Goal: Complete application form

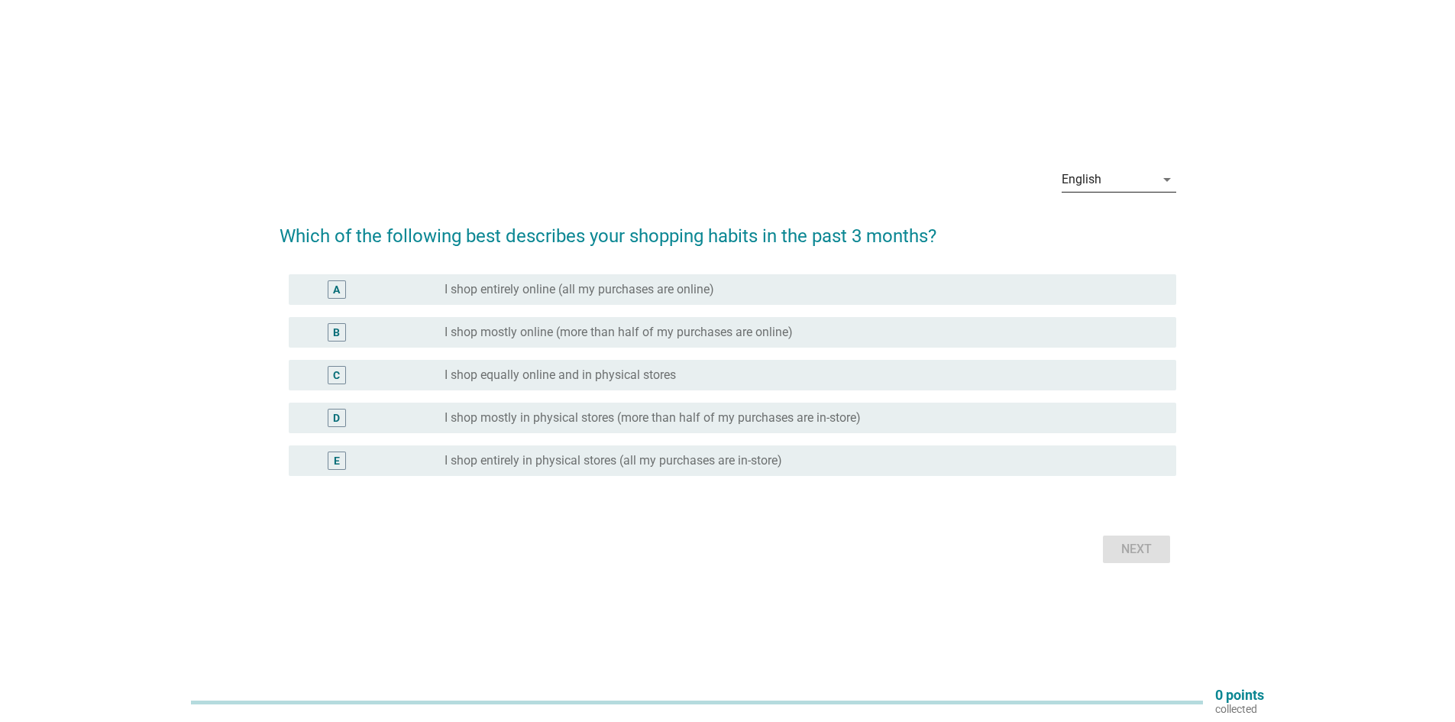
click at [1117, 190] on div "English" at bounding box center [1108, 179] width 93 height 24
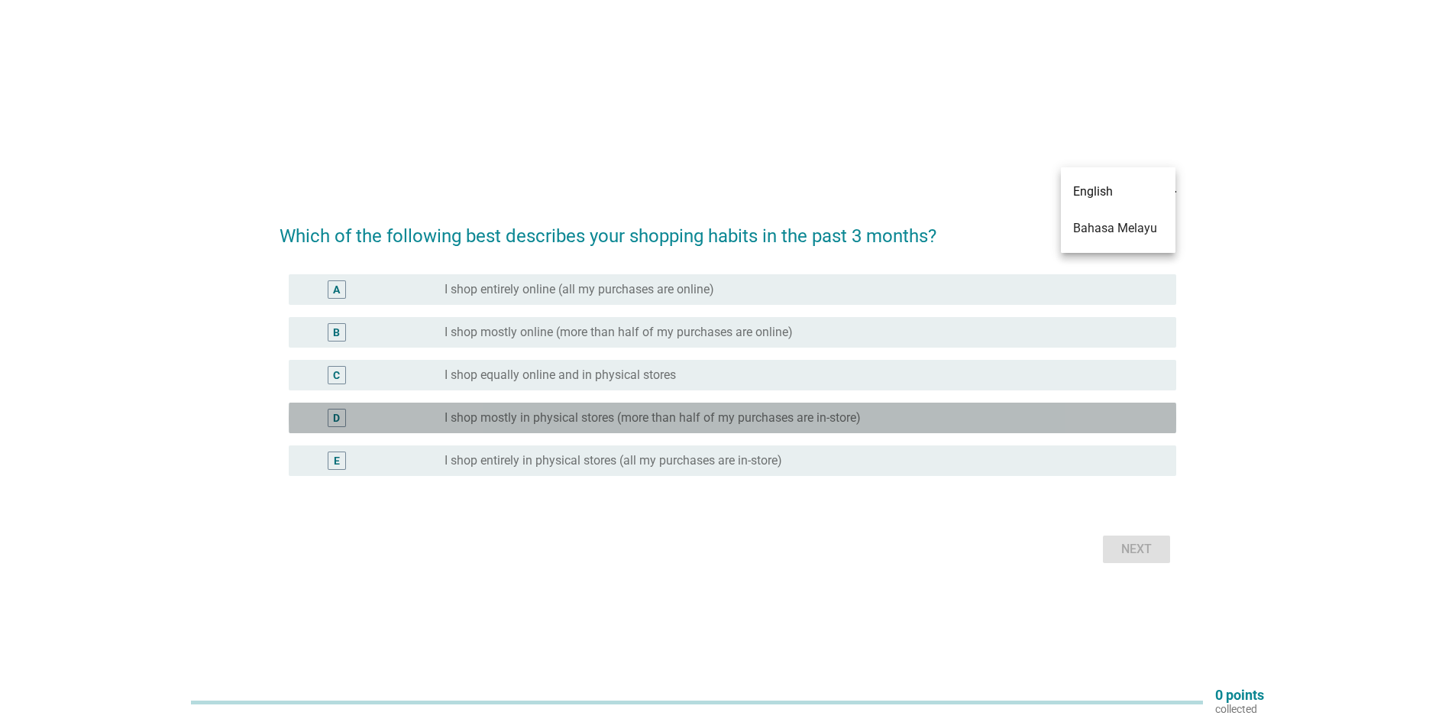
click at [482, 428] on div "D radio_button_unchecked I shop mostly in physical stores (more than half of my…" at bounding box center [733, 418] width 888 height 31
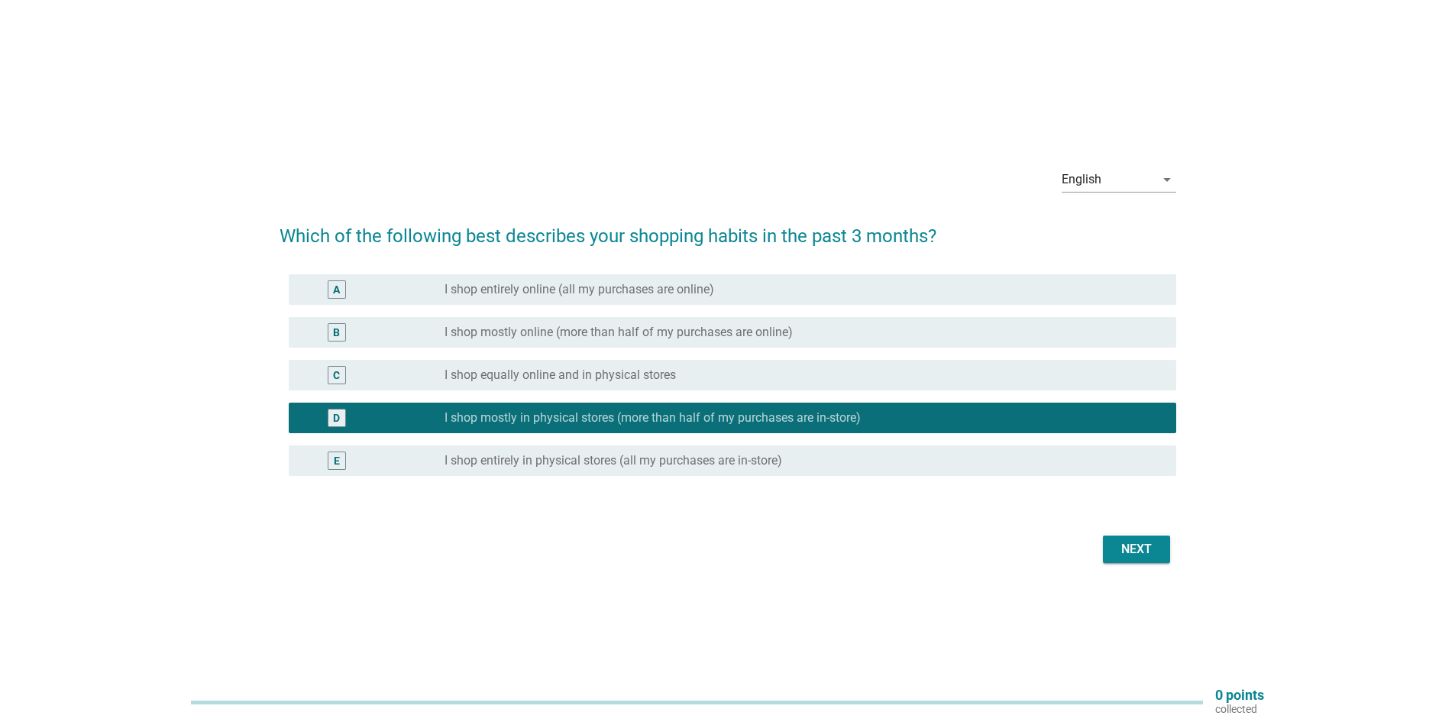
click at [1123, 551] on div "Next" at bounding box center [1136, 549] width 43 height 18
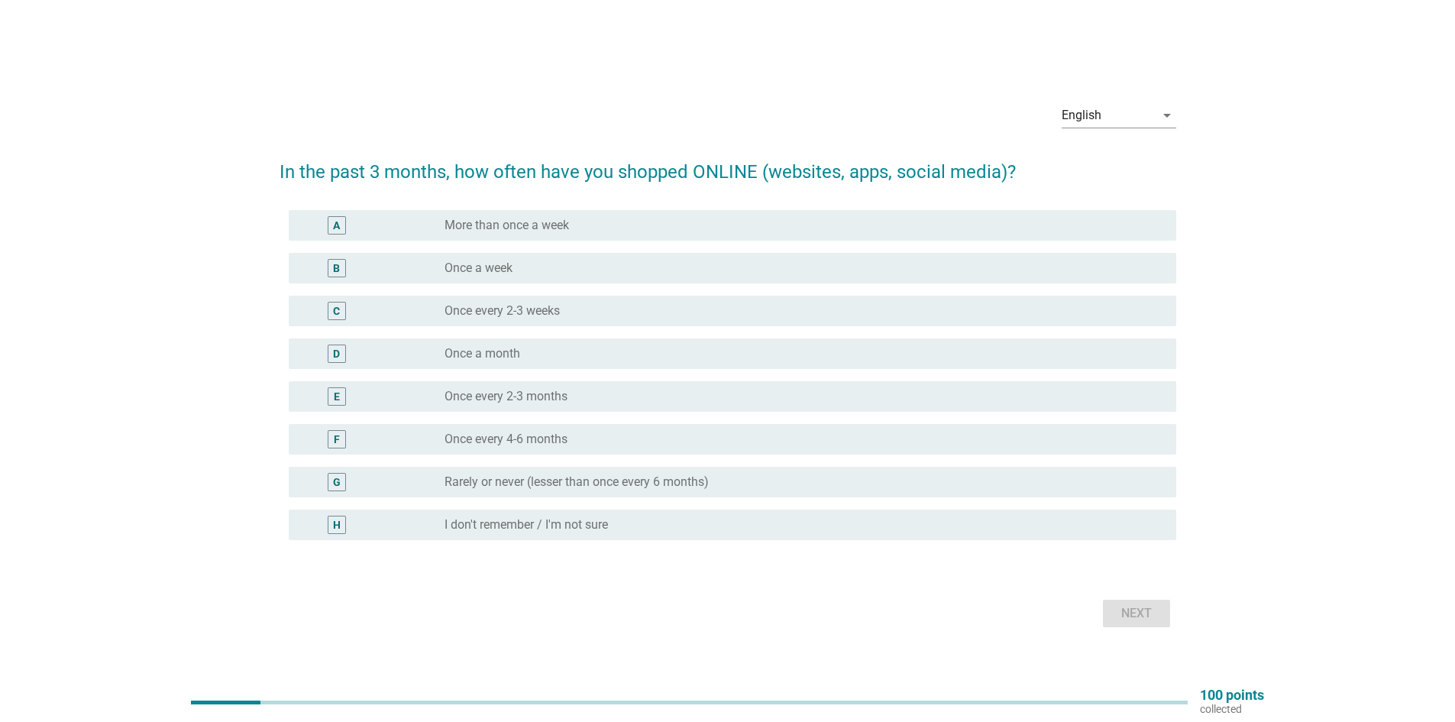
click at [681, 299] on div "C radio_button_unchecked Once every 2-3 weeks" at bounding box center [733, 311] width 888 height 31
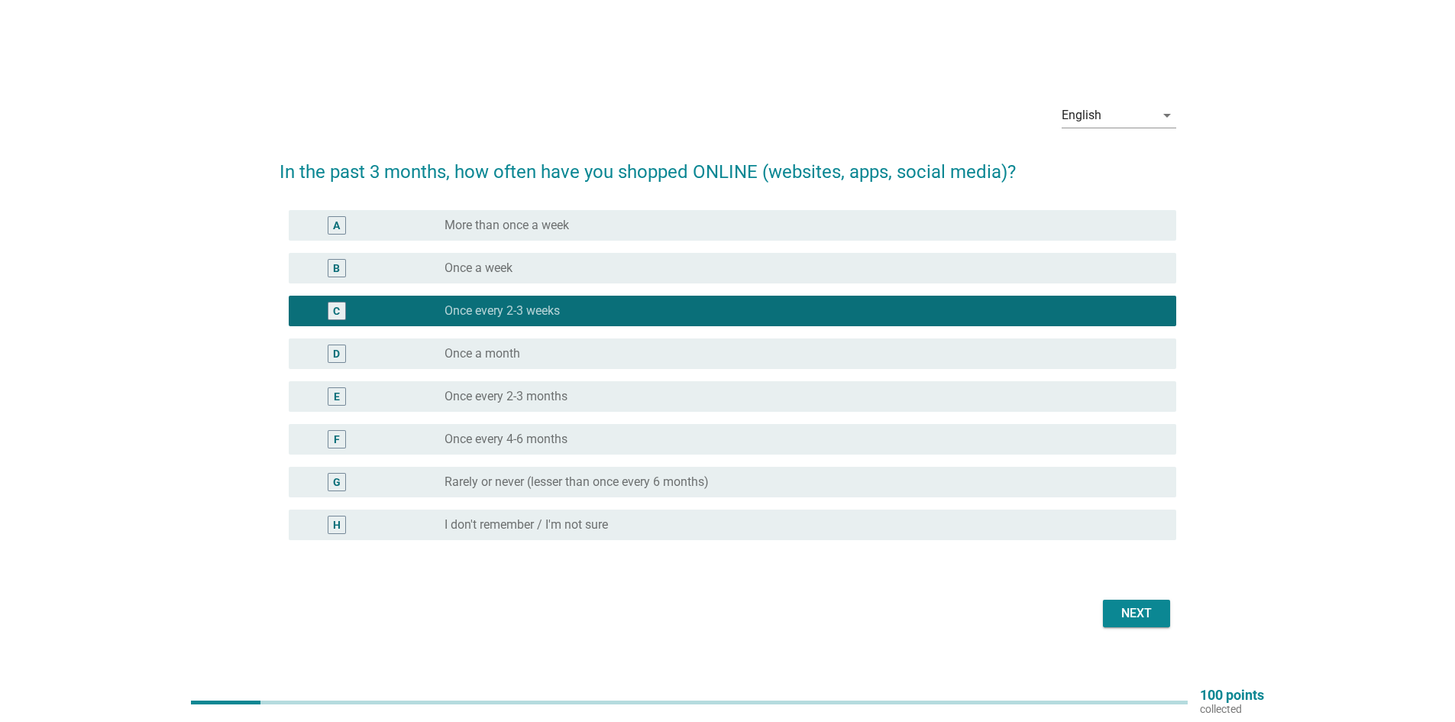
click at [1129, 626] on button "Next" at bounding box center [1136, 613] width 67 height 27
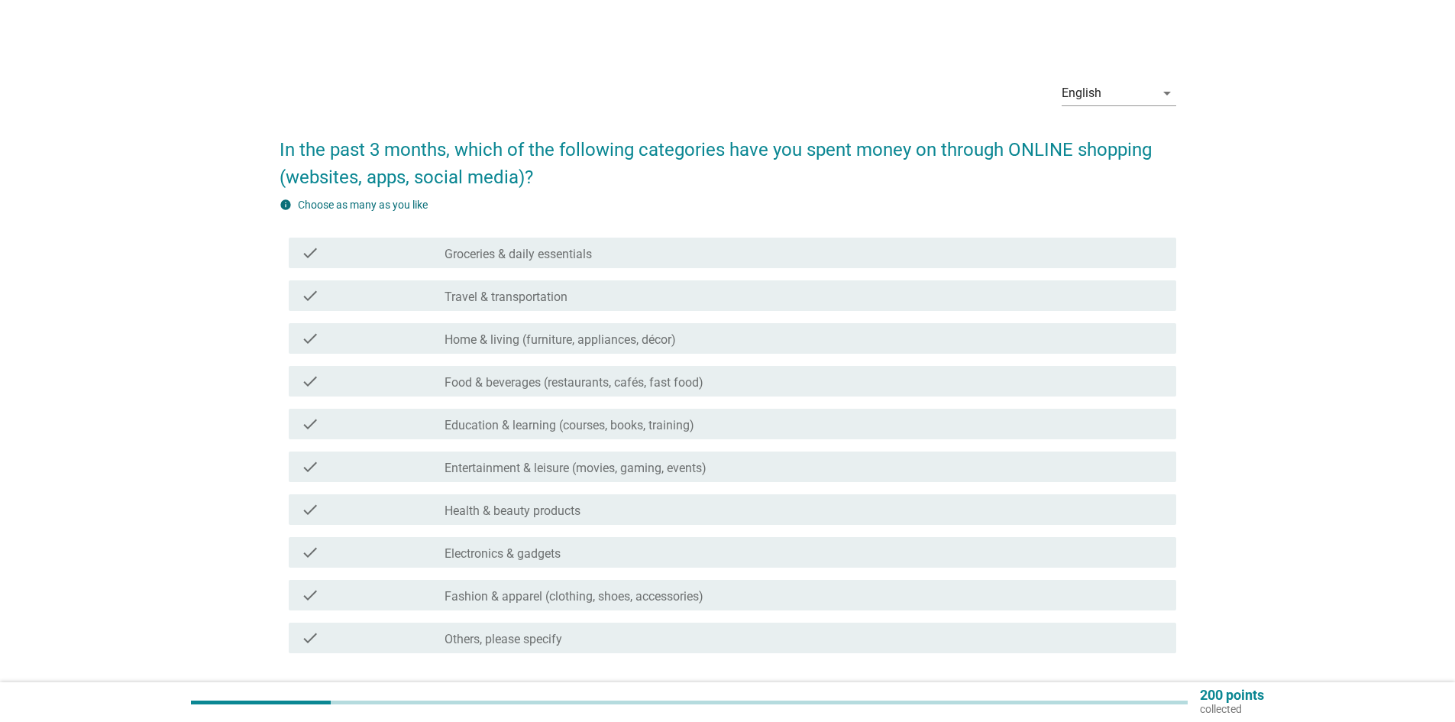
click at [661, 587] on div "check_box_outline_blank Fashion & apparel (clothing, shoes, accessories)" at bounding box center [805, 595] width 720 height 18
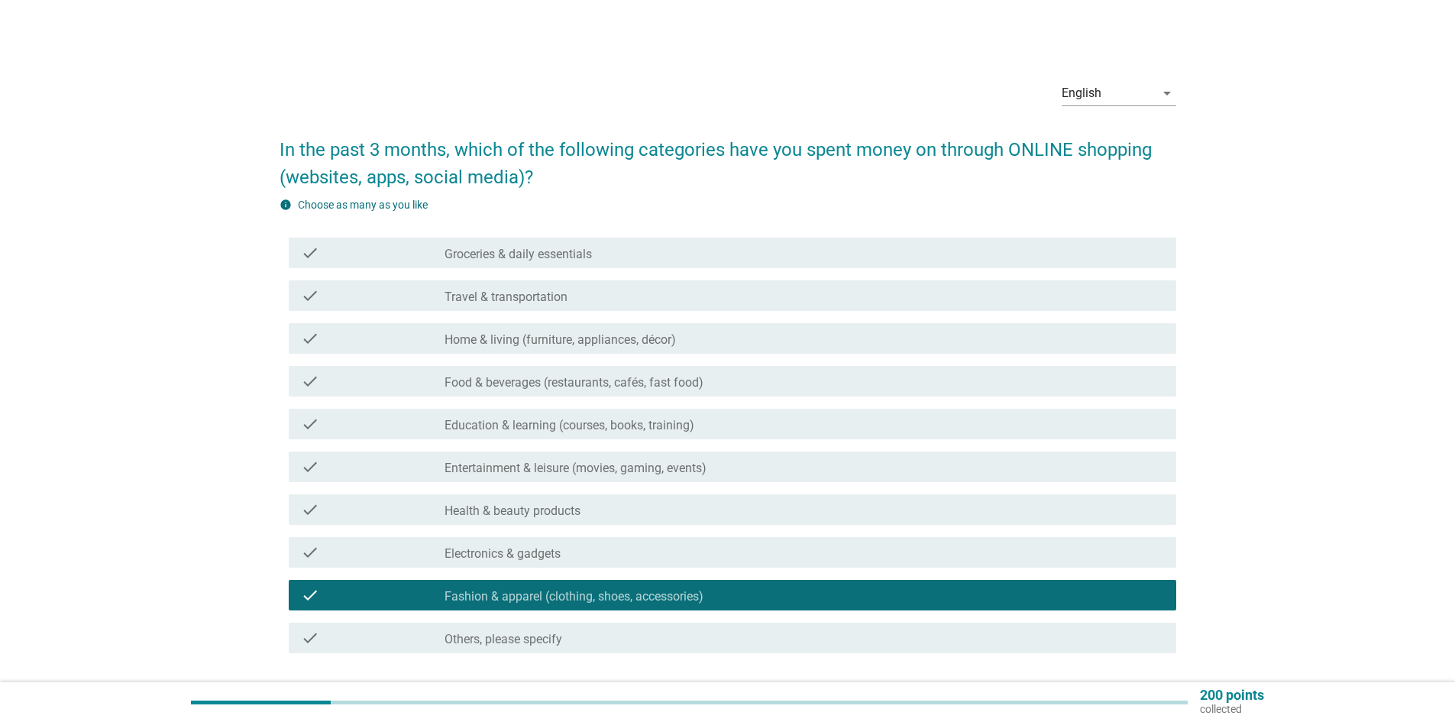
click at [634, 498] on div "check check_box_outline_blank Health & beauty products" at bounding box center [733, 509] width 888 height 31
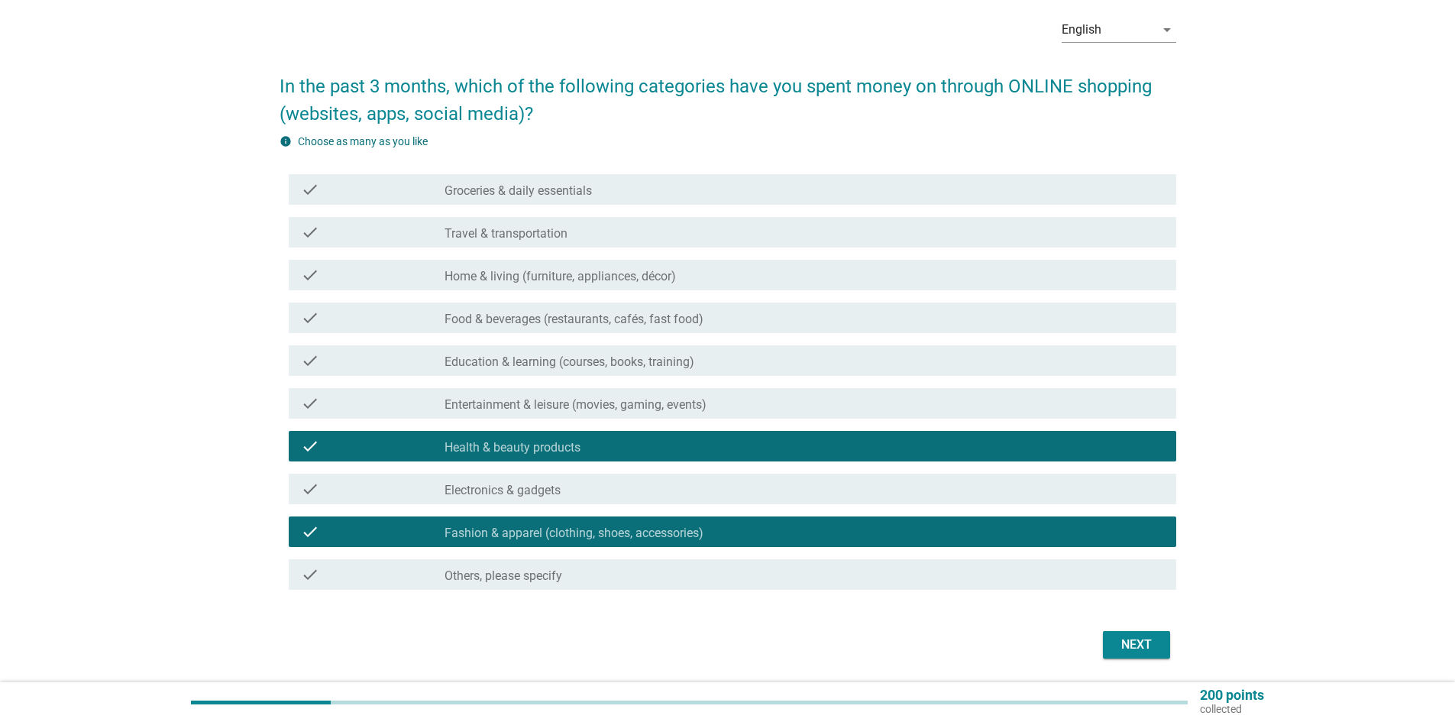
scroll to position [113, 0]
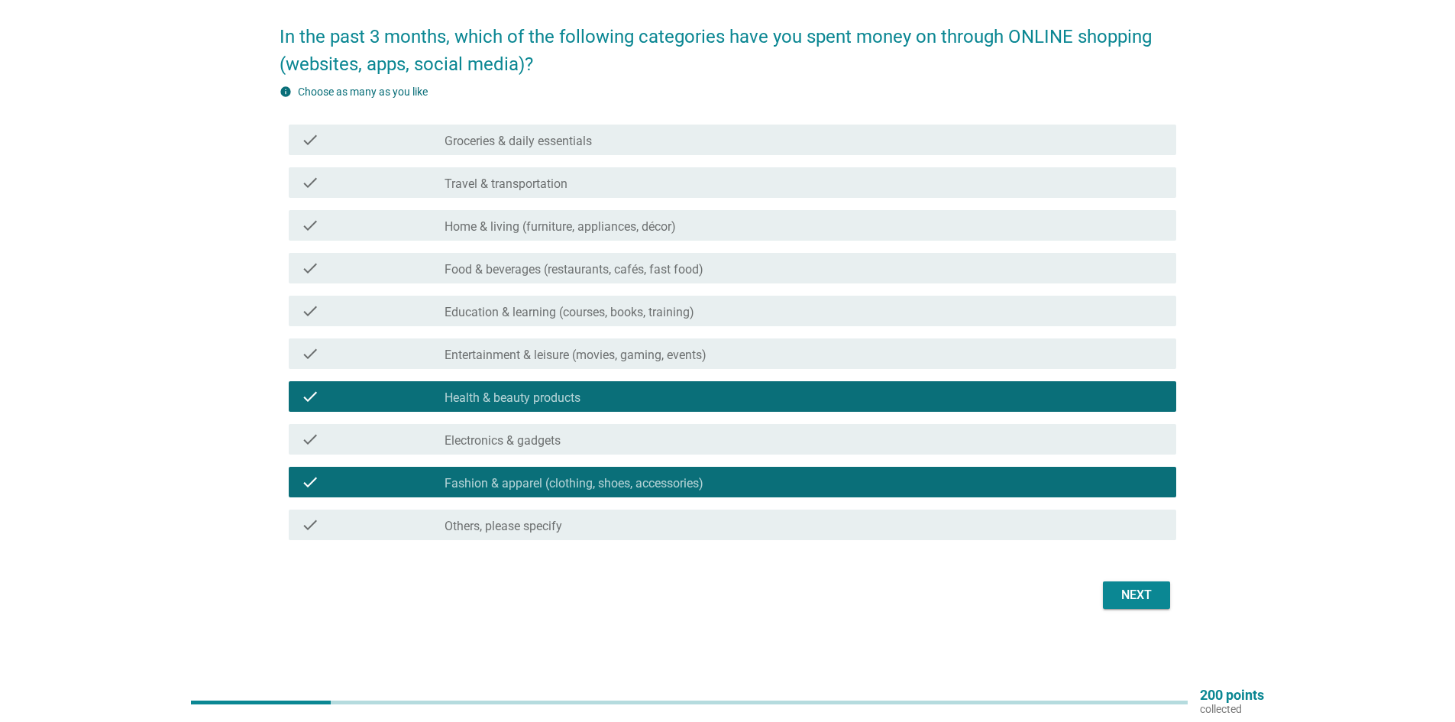
click at [1161, 603] on button "Next" at bounding box center [1136, 594] width 67 height 27
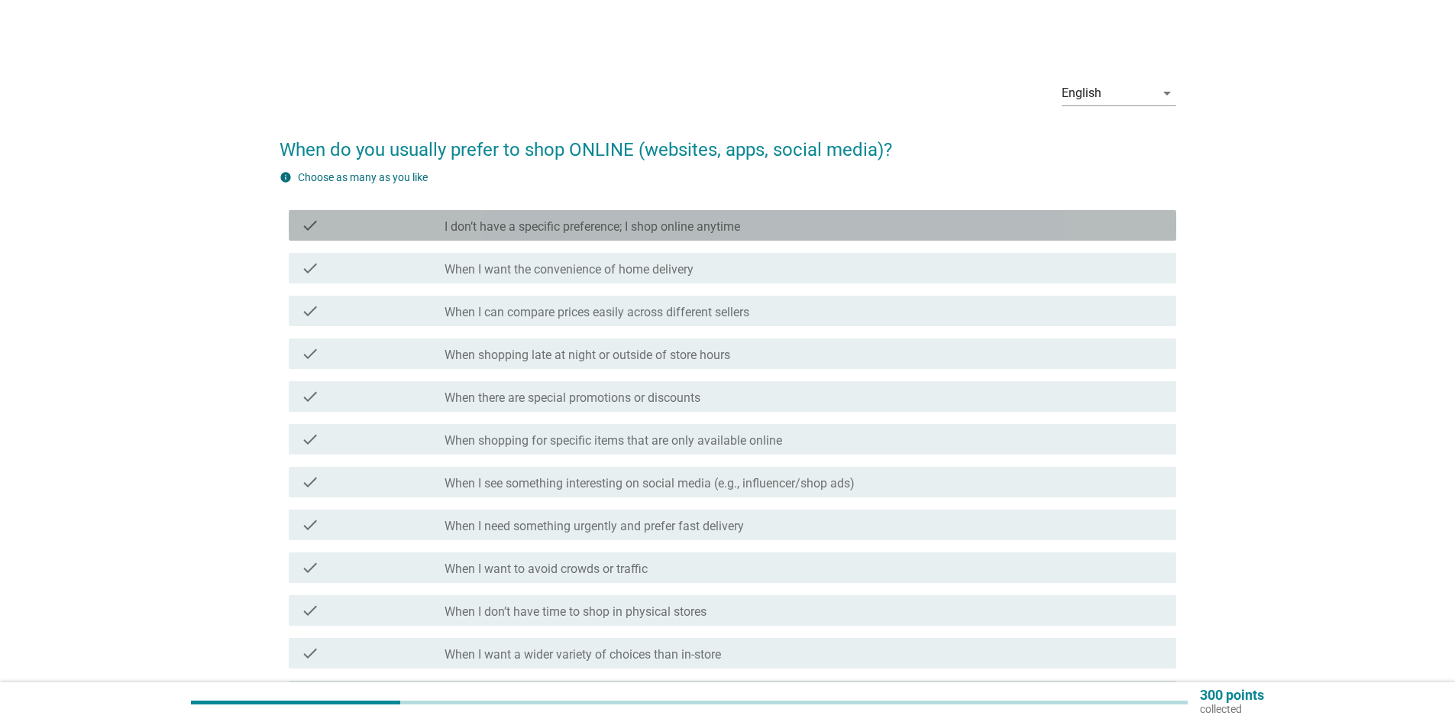
click at [849, 231] on div "check_box_outline_blank I don’t have a specific preference; I shop online anyti…" at bounding box center [805, 225] width 720 height 18
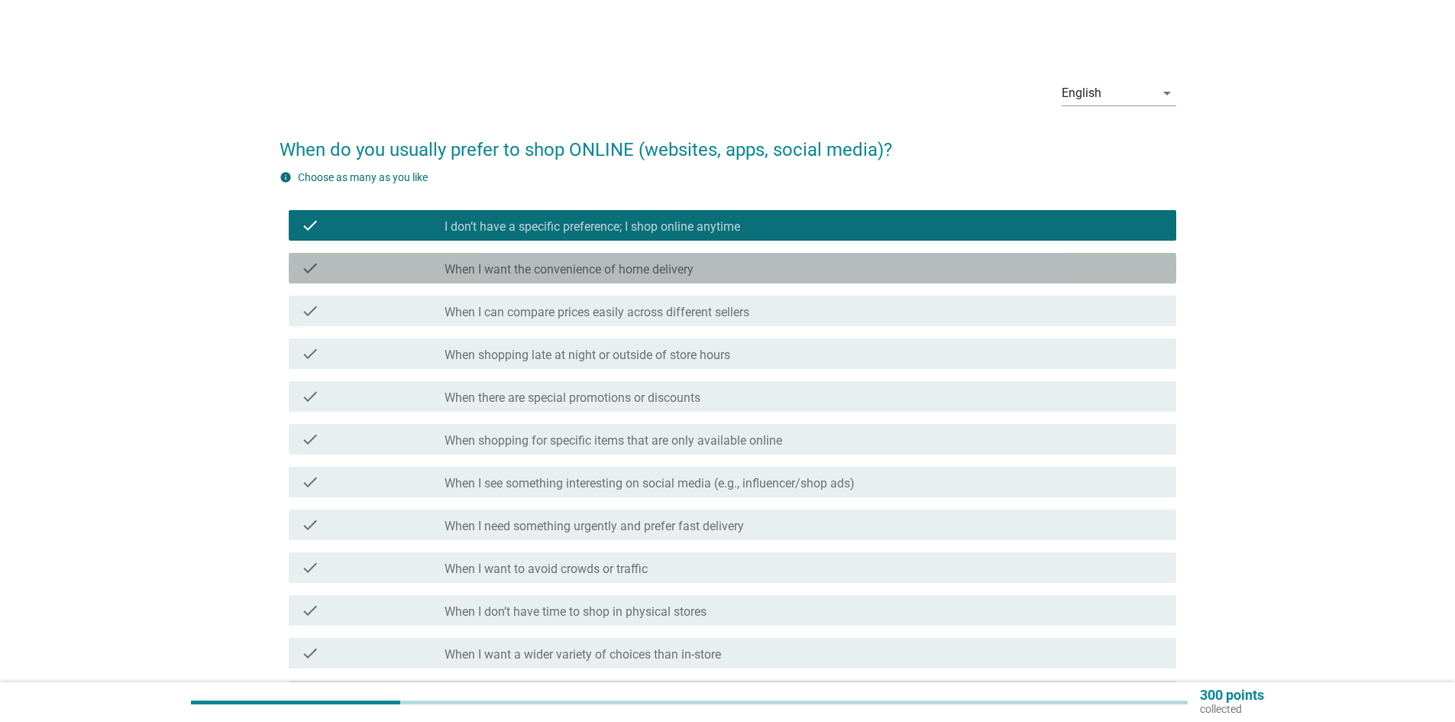
click at [592, 275] on label "When I want the convenience of home delivery" at bounding box center [569, 269] width 249 height 15
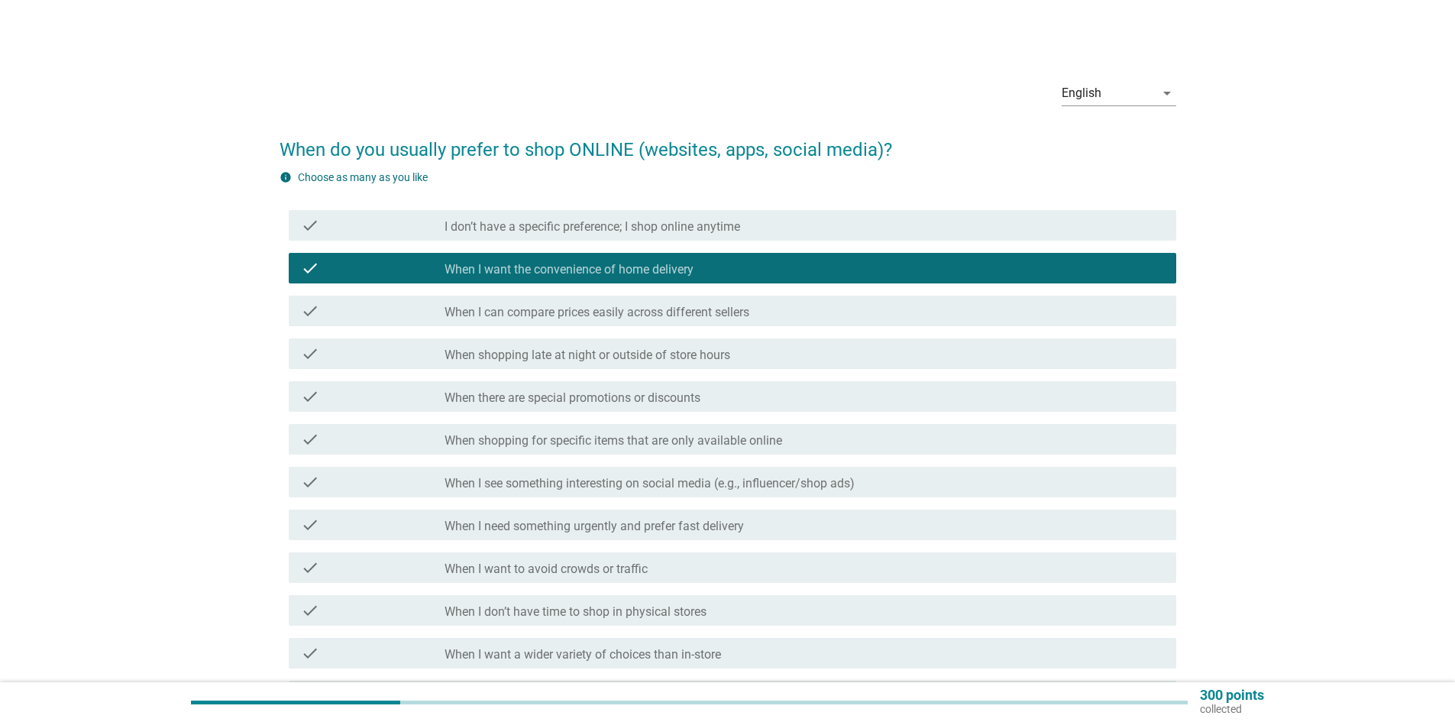
click at [641, 228] on label "I don’t have a specific preference; I shop online anytime" at bounding box center [593, 226] width 296 height 15
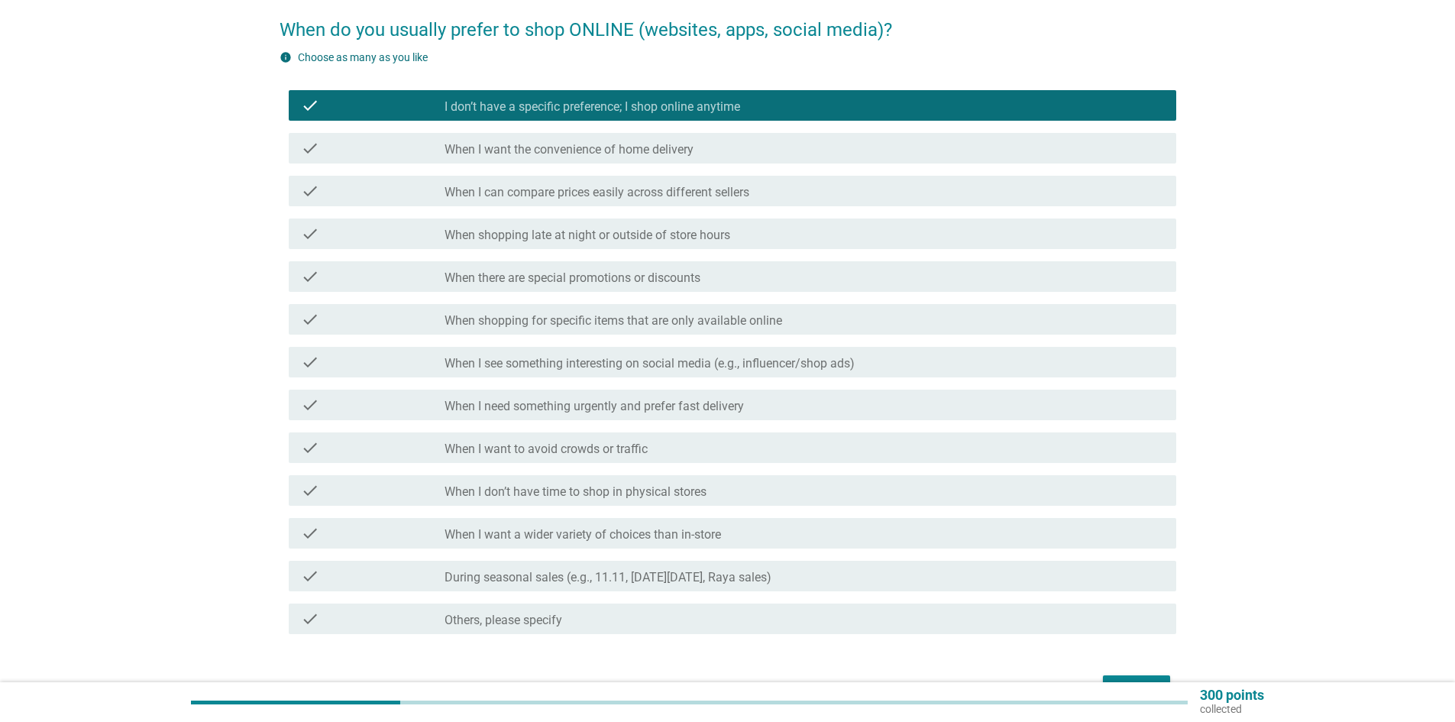
scroll to position [153, 0]
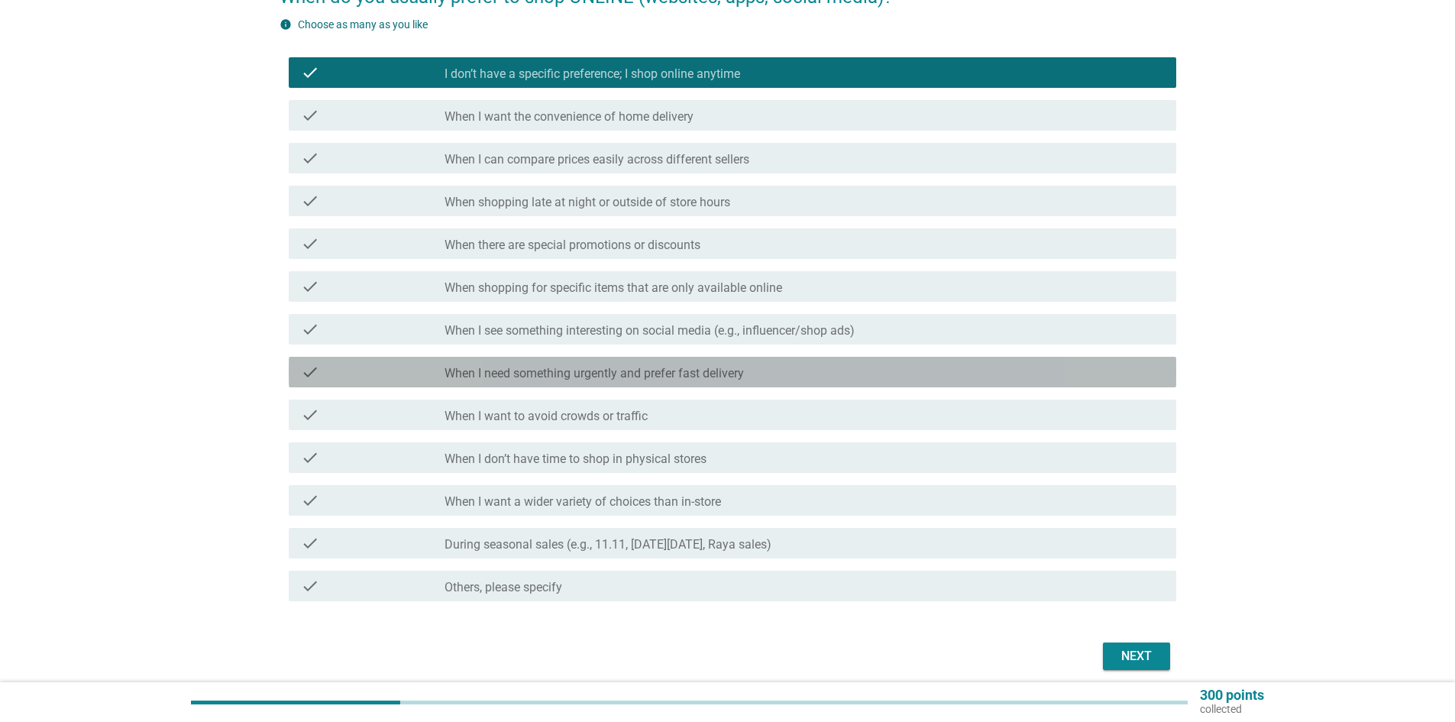
click at [810, 364] on div "check_box_outline_blank When I need something urgently and prefer fast delivery" at bounding box center [805, 372] width 720 height 18
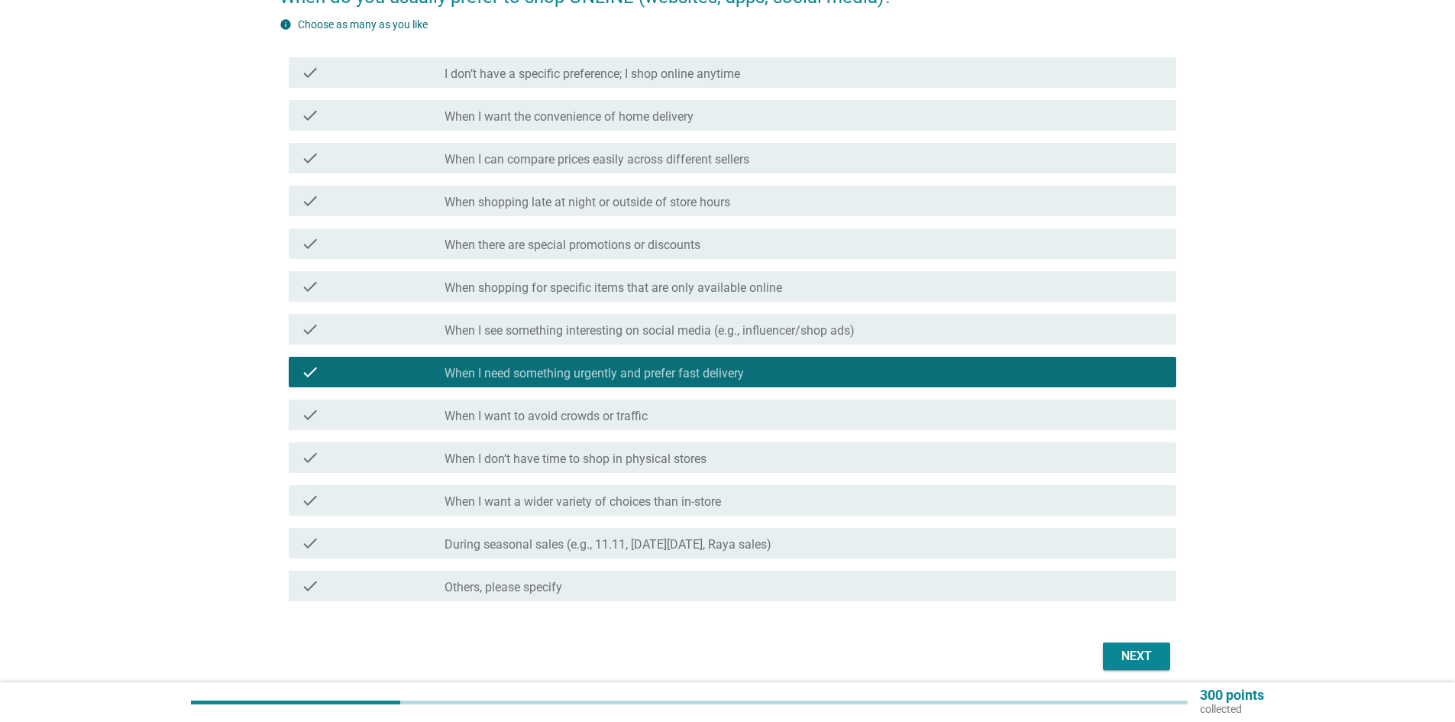
click at [1108, 648] on button "Next" at bounding box center [1136, 655] width 67 height 27
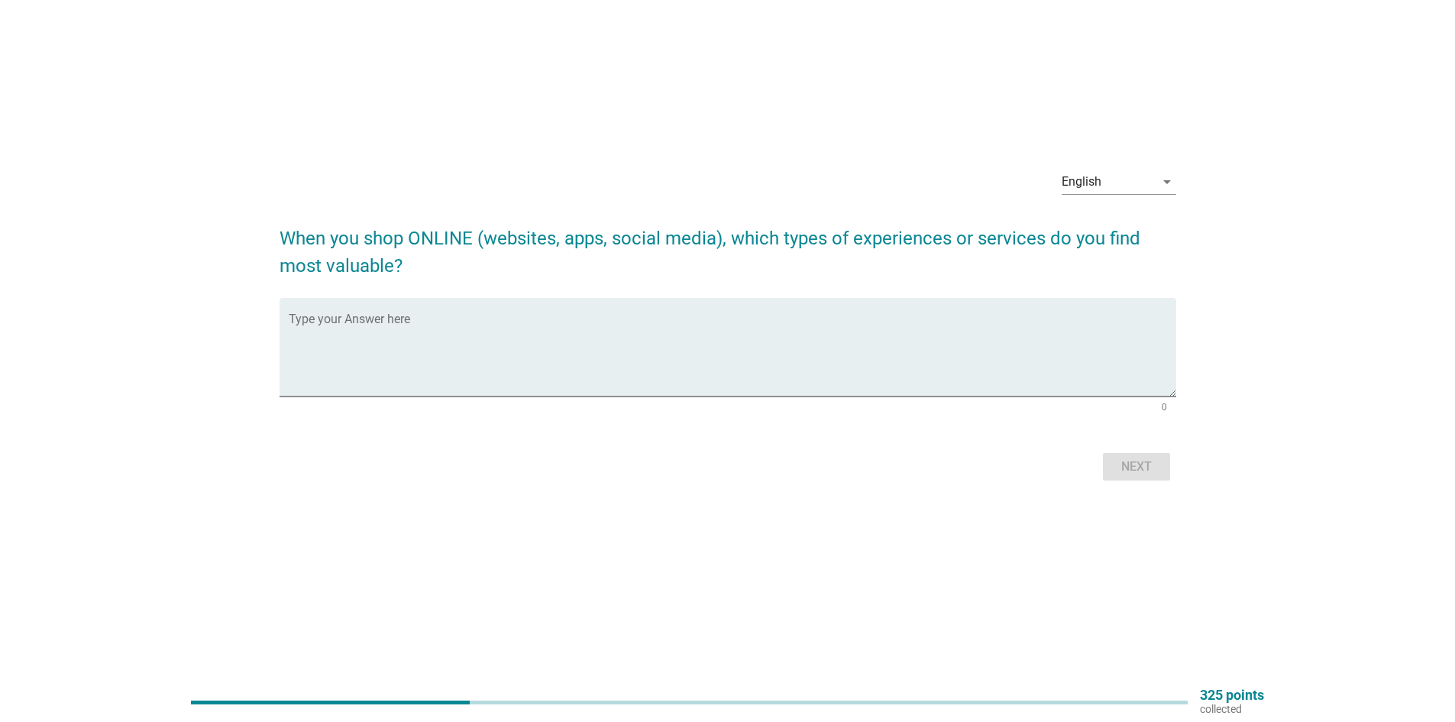
scroll to position [0, 0]
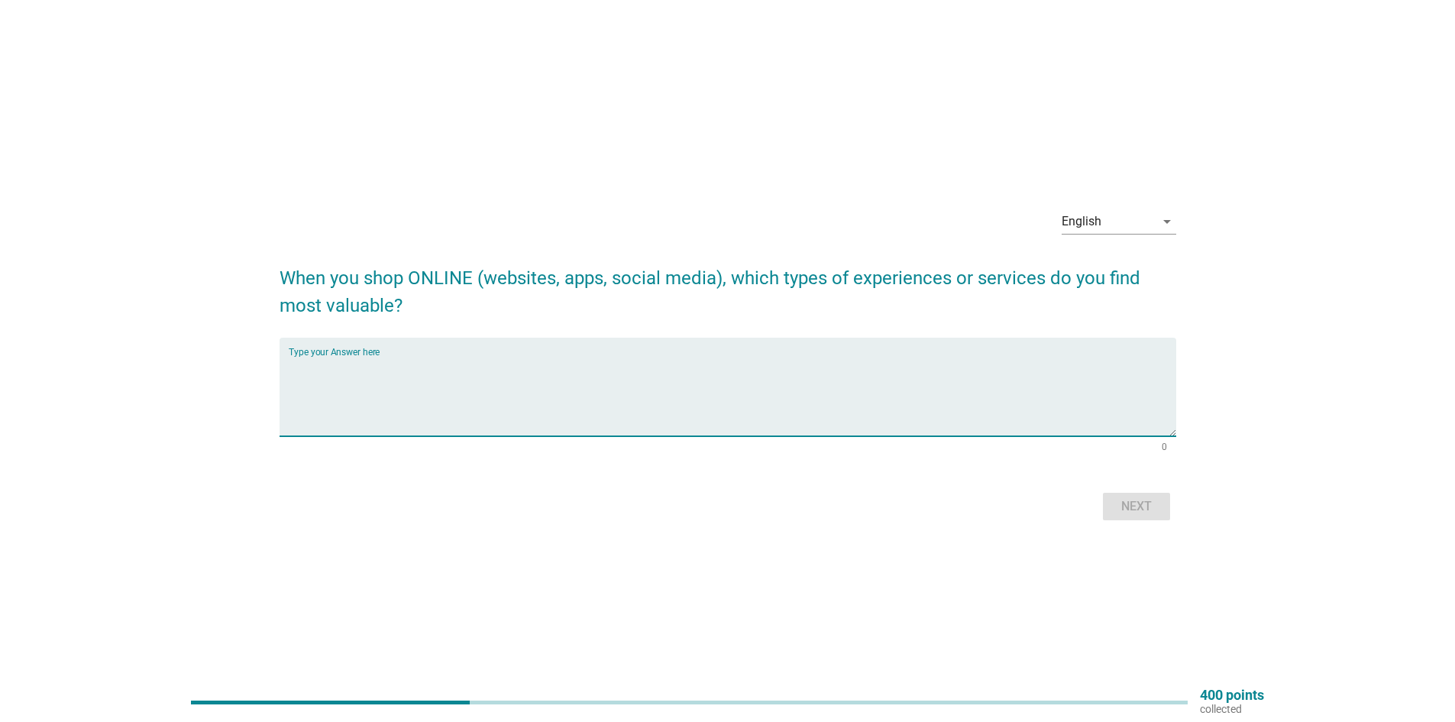
click at [707, 377] on textarea "Type your Answer here" at bounding box center [733, 396] width 888 height 80
type textarea "Fast delivery, save time, cheaper"
click at [1143, 491] on div "Next" at bounding box center [728, 506] width 897 height 37
click at [1143, 503] on div "Next" at bounding box center [1136, 506] width 43 height 18
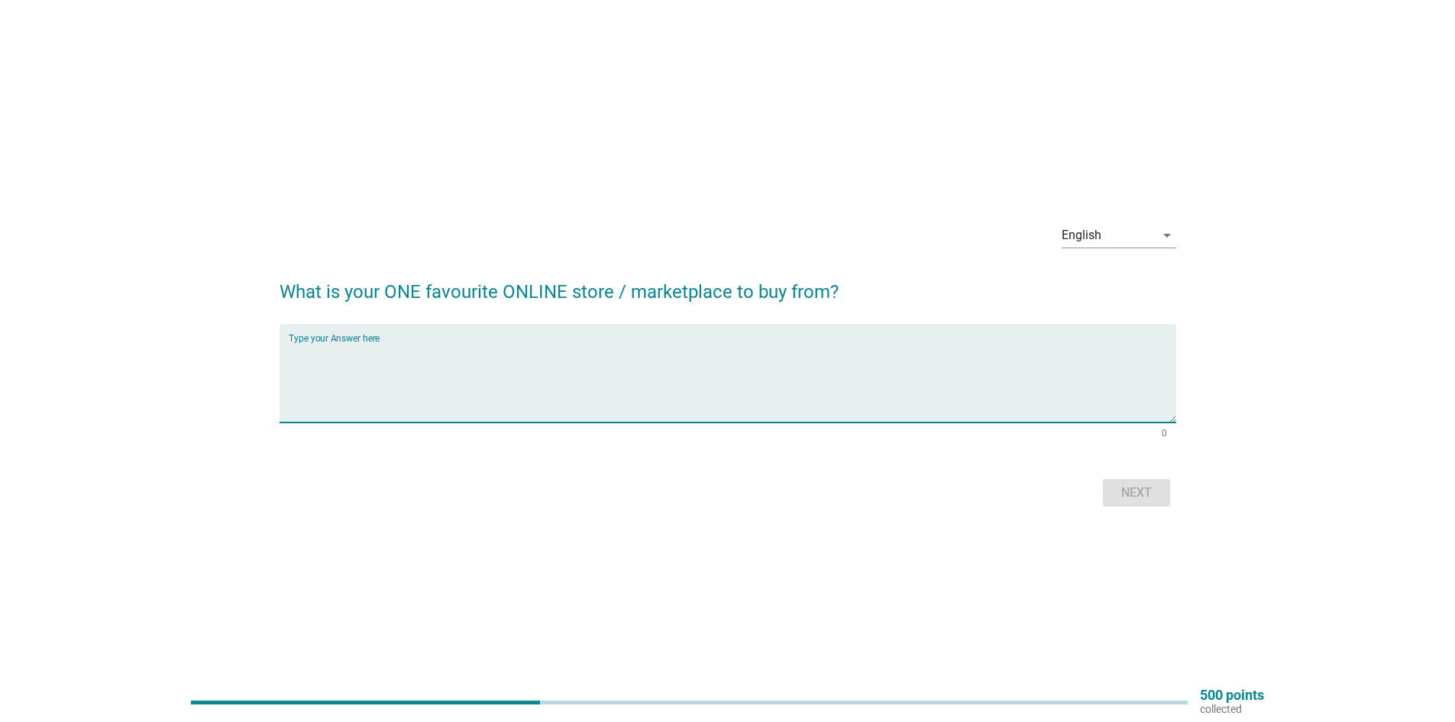
click at [879, 363] on textarea "Type your Answer here" at bounding box center [733, 382] width 888 height 80
type textarea "tik tok"
click at [1120, 490] on div "Next" at bounding box center [1136, 492] width 43 height 18
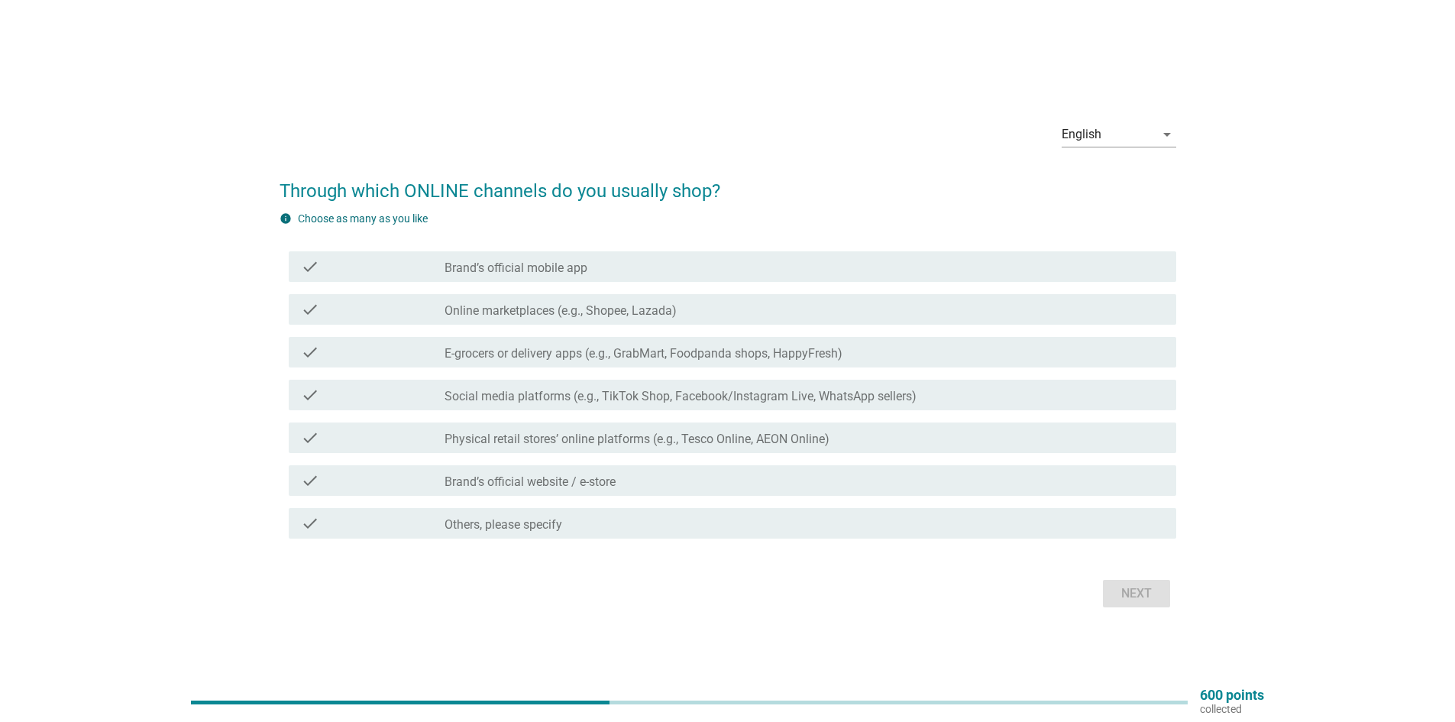
click at [942, 409] on div "check check_box_outline_blank Social media platforms (e.g., TikTok Shop, Facebo…" at bounding box center [733, 395] width 888 height 31
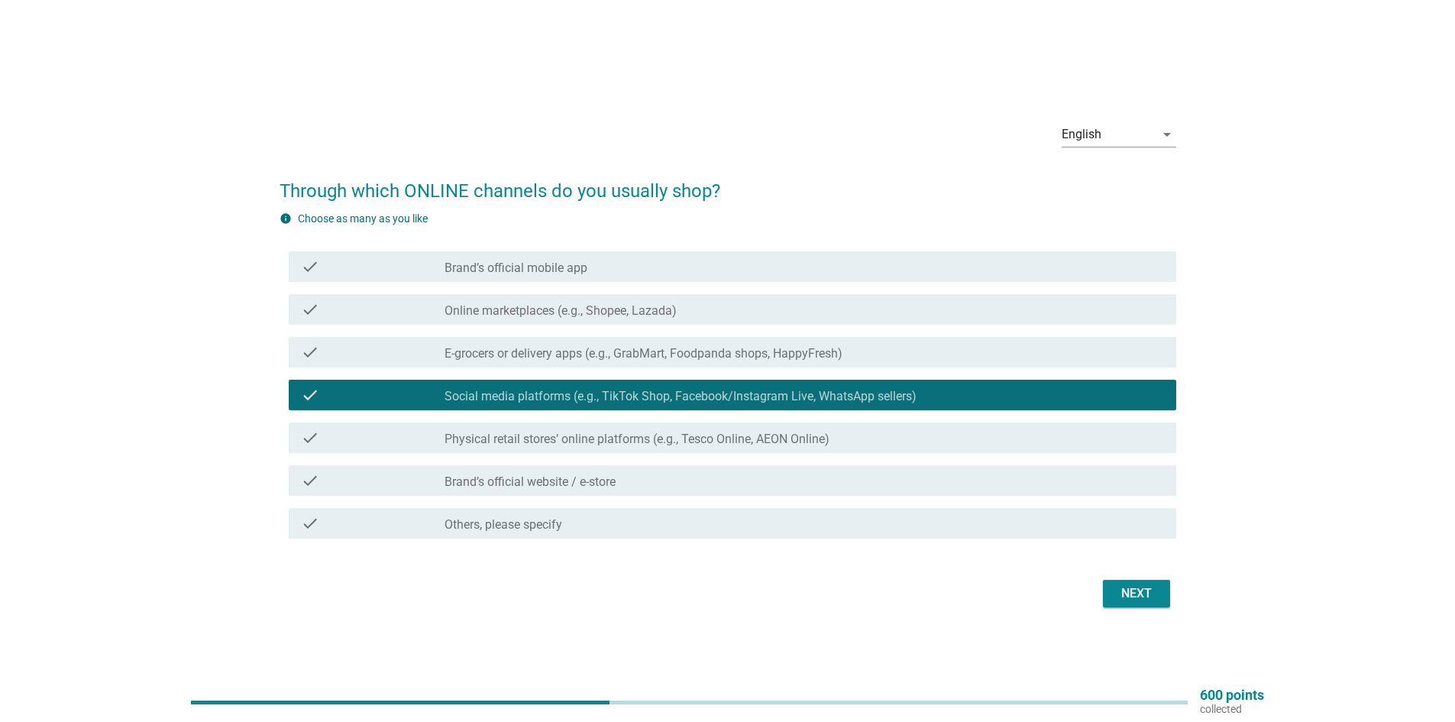
click at [1125, 598] on div "Next" at bounding box center [1136, 593] width 43 height 18
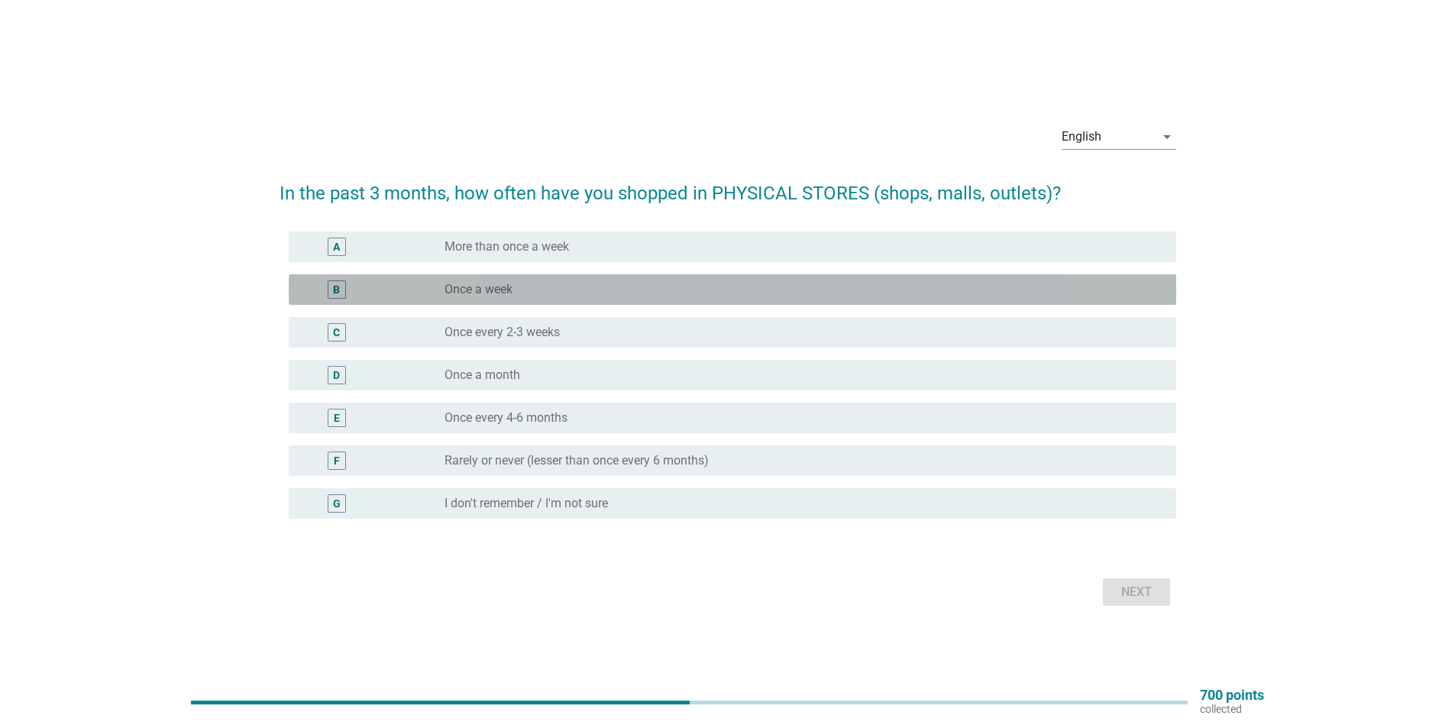
click at [433, 296] on div "B" at bounding box center [373, 289] width 144 height 18
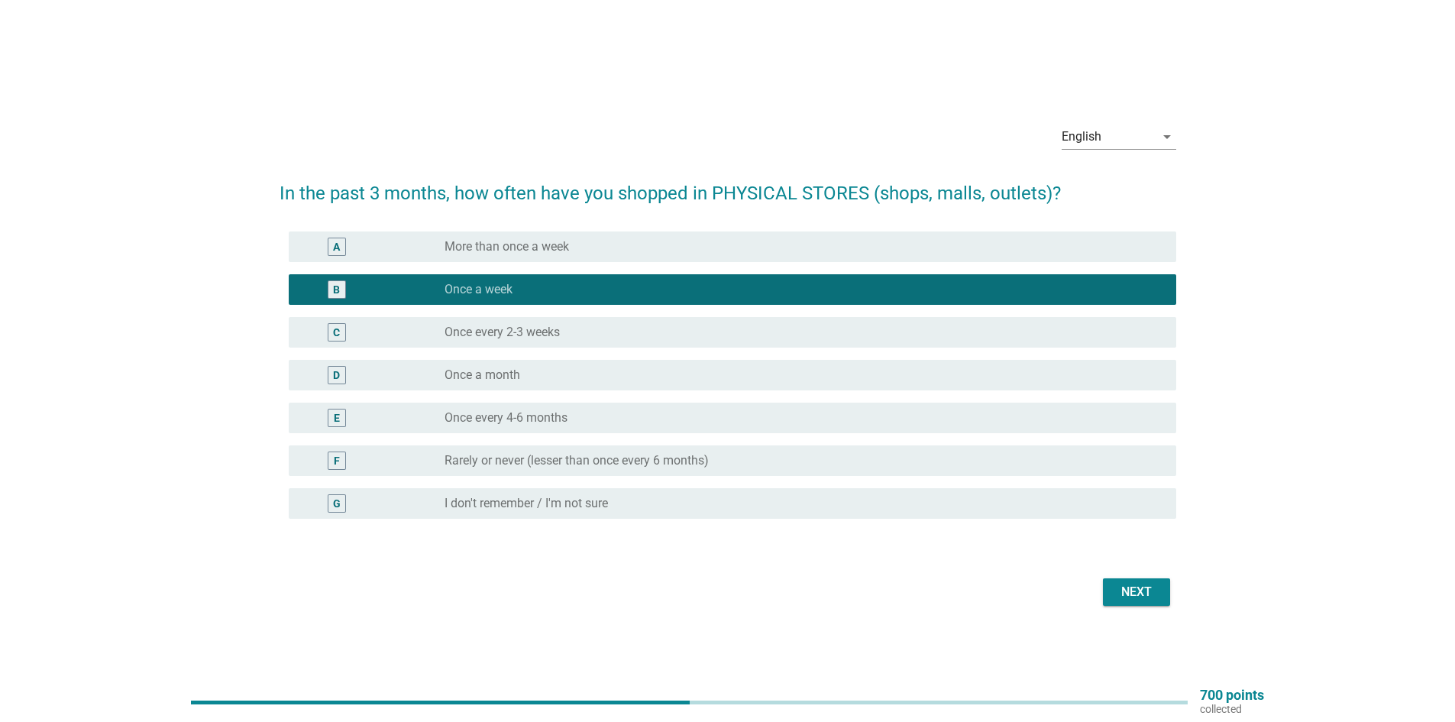
click at [1124, 589] on div "Next" at bounding box center [1136, 592] width 43 height 18
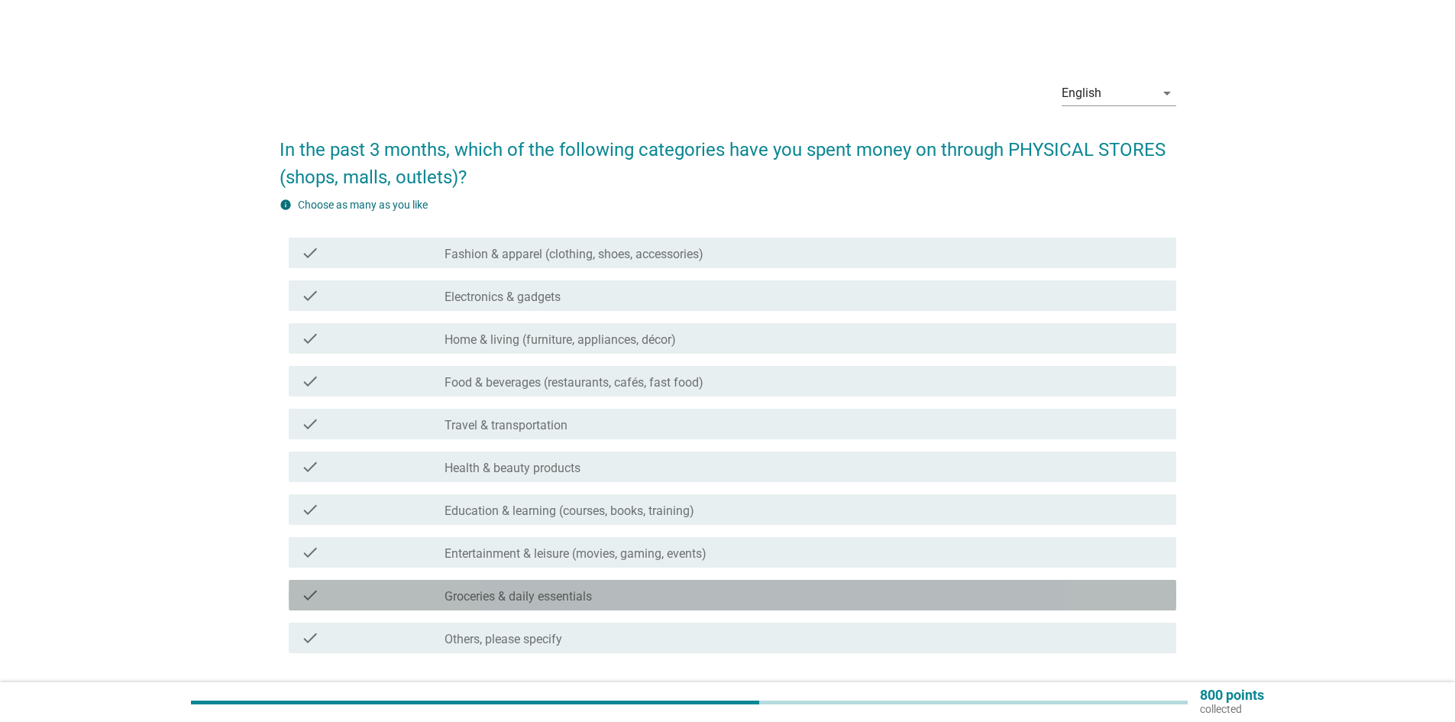
click at [572, 599] on label "Groceries & daily essentials" at bounding box center [518, 596] width 147 height 15
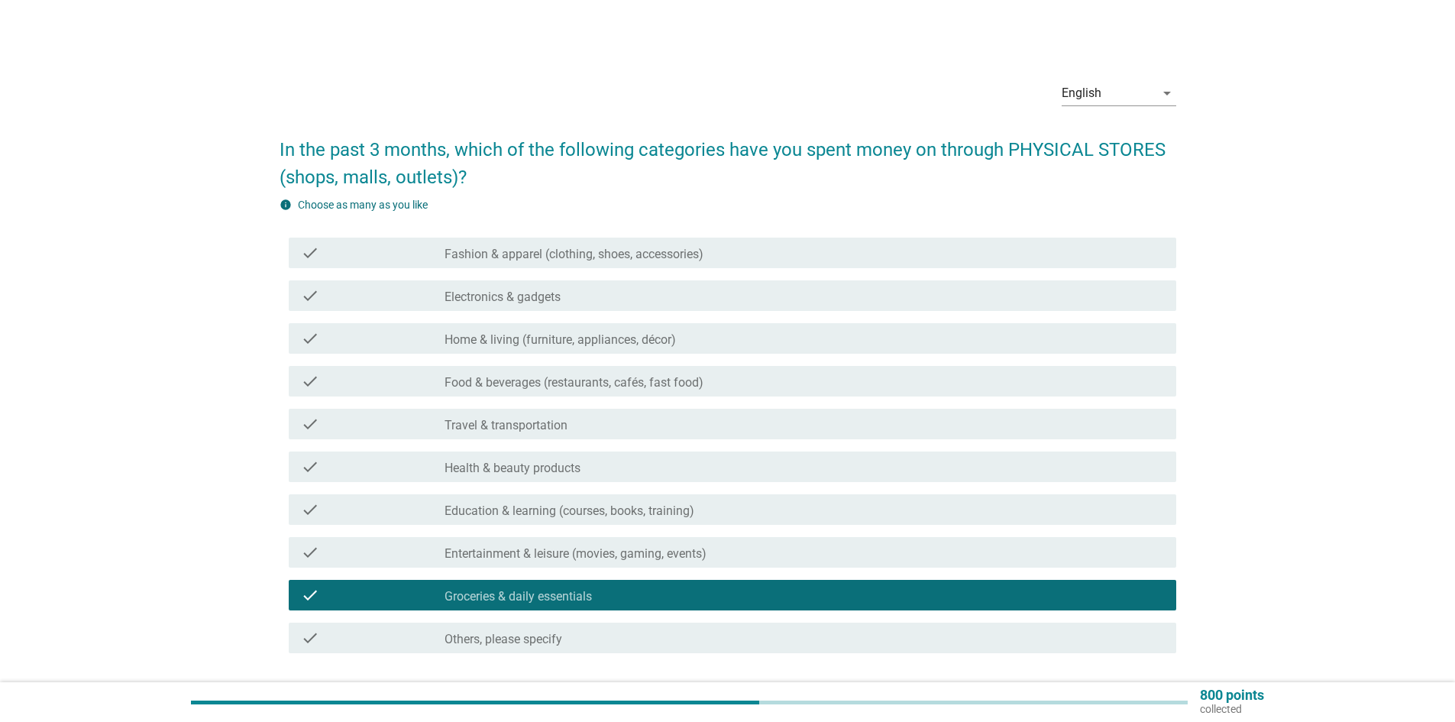
scroll to position [113, 0]
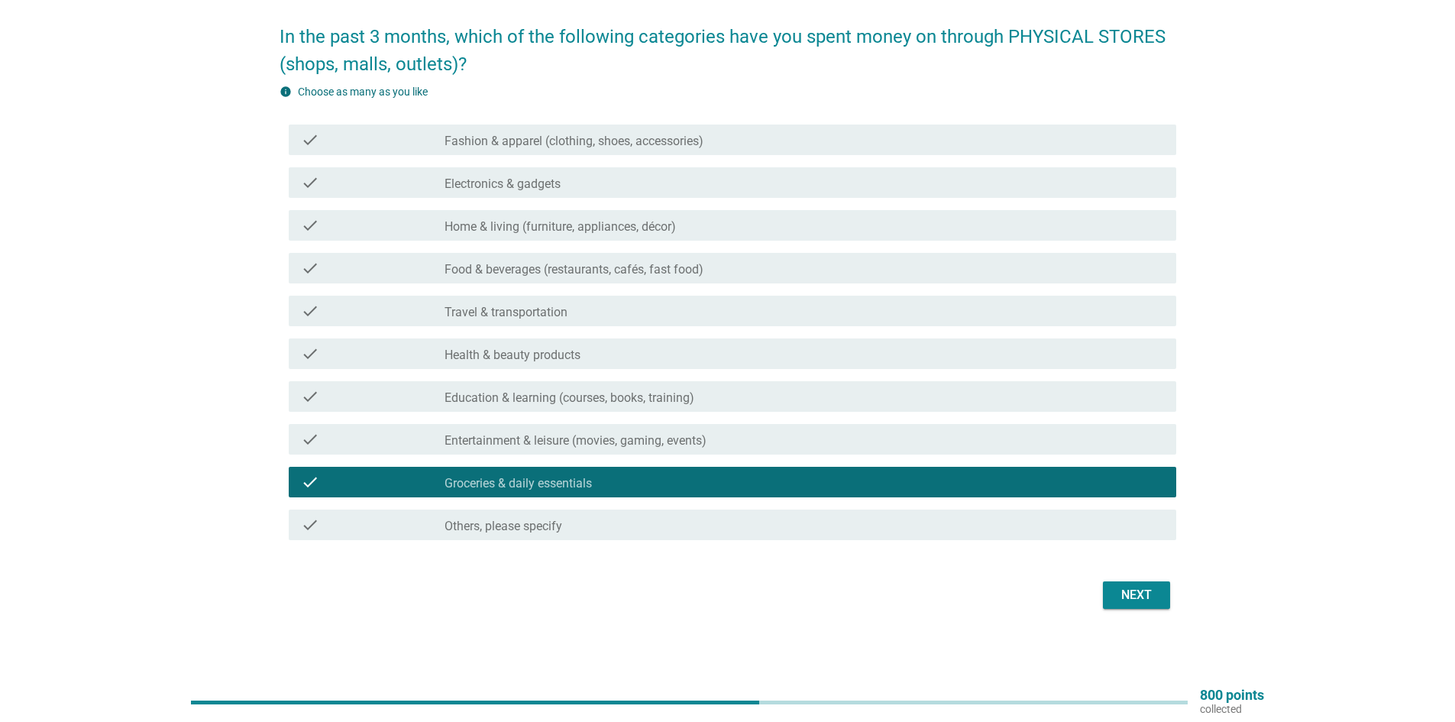
click at [1137, 592] on div "Next" at bounding box center [1136, 595] width 43 height 18
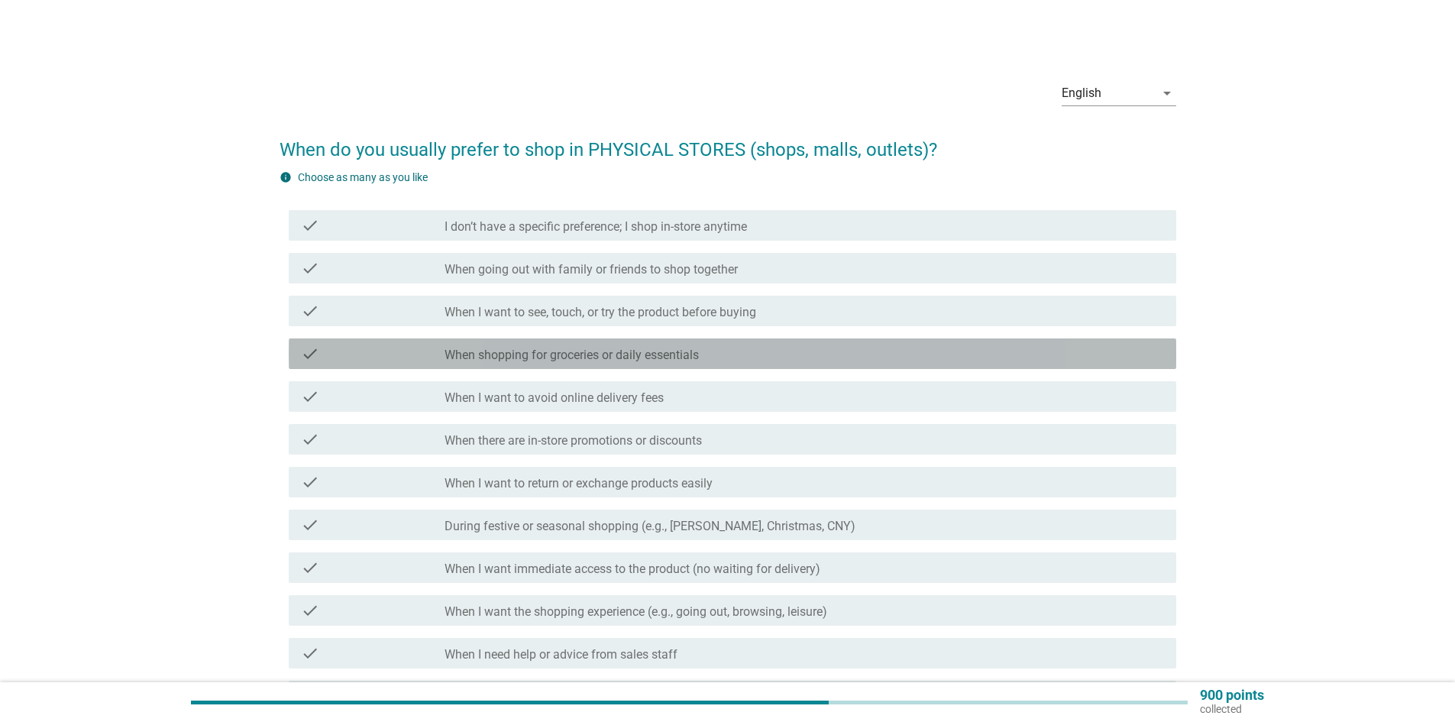
click at [732, 355] on div "check_box_outline_blank When shopping for groceries or daily essentials" at bounding box center [805, 353] width 720 height 18
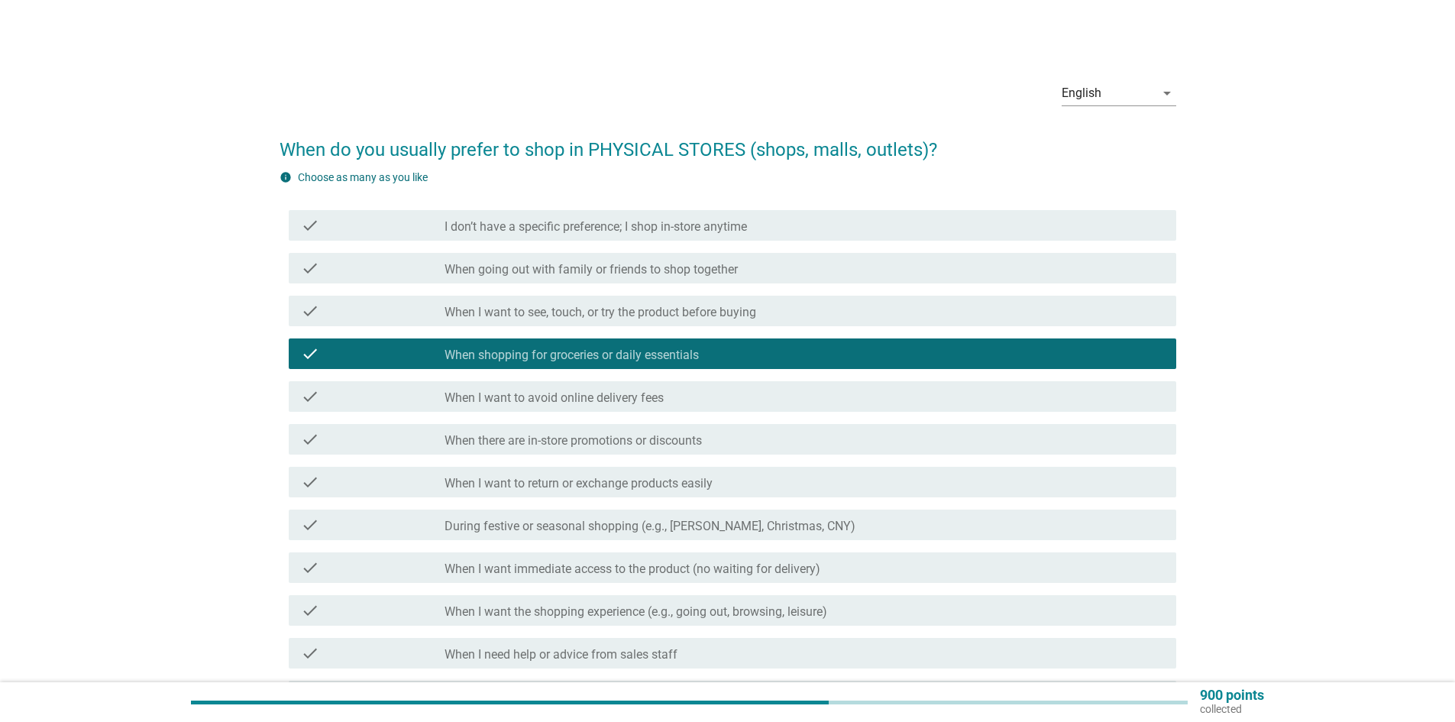
scroll to position [171, 0]
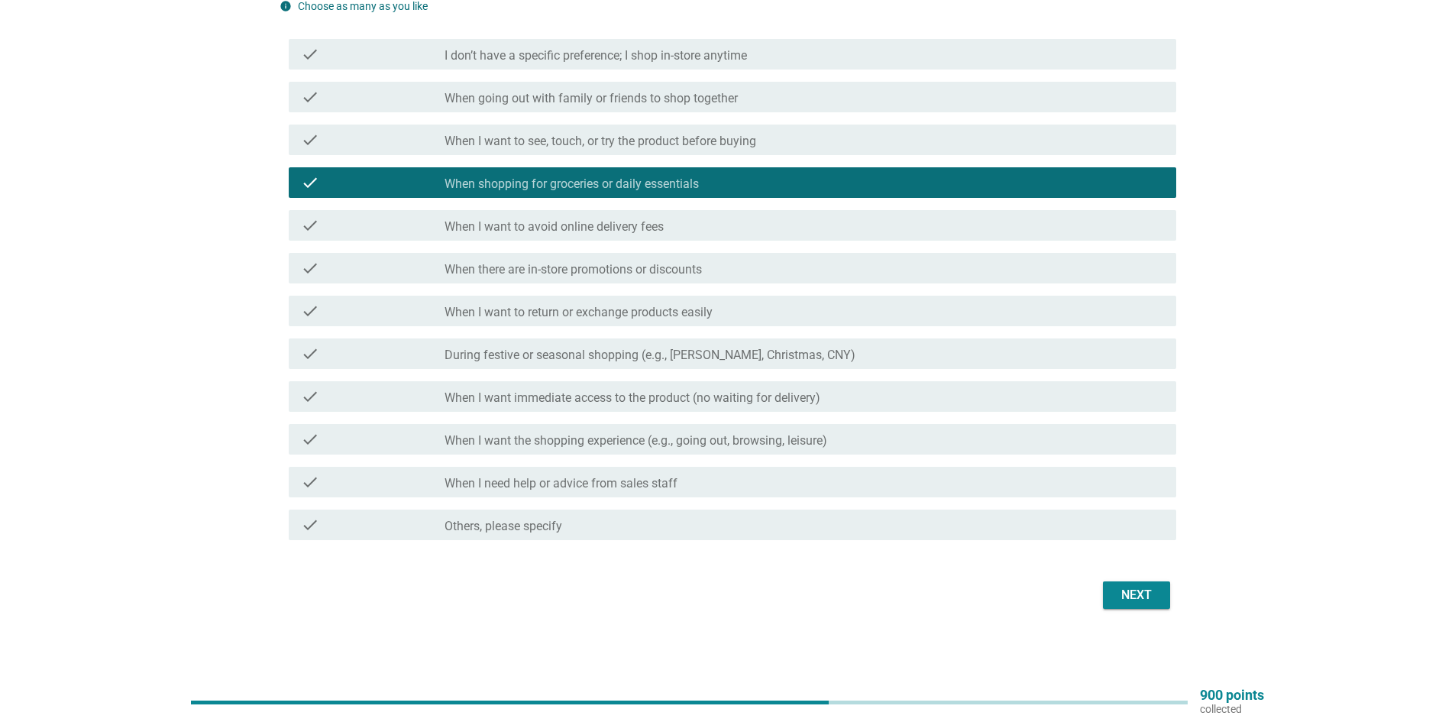
click at [1143, 600] on div "Next" at bounding box center [1136, 595] width 43 height 18
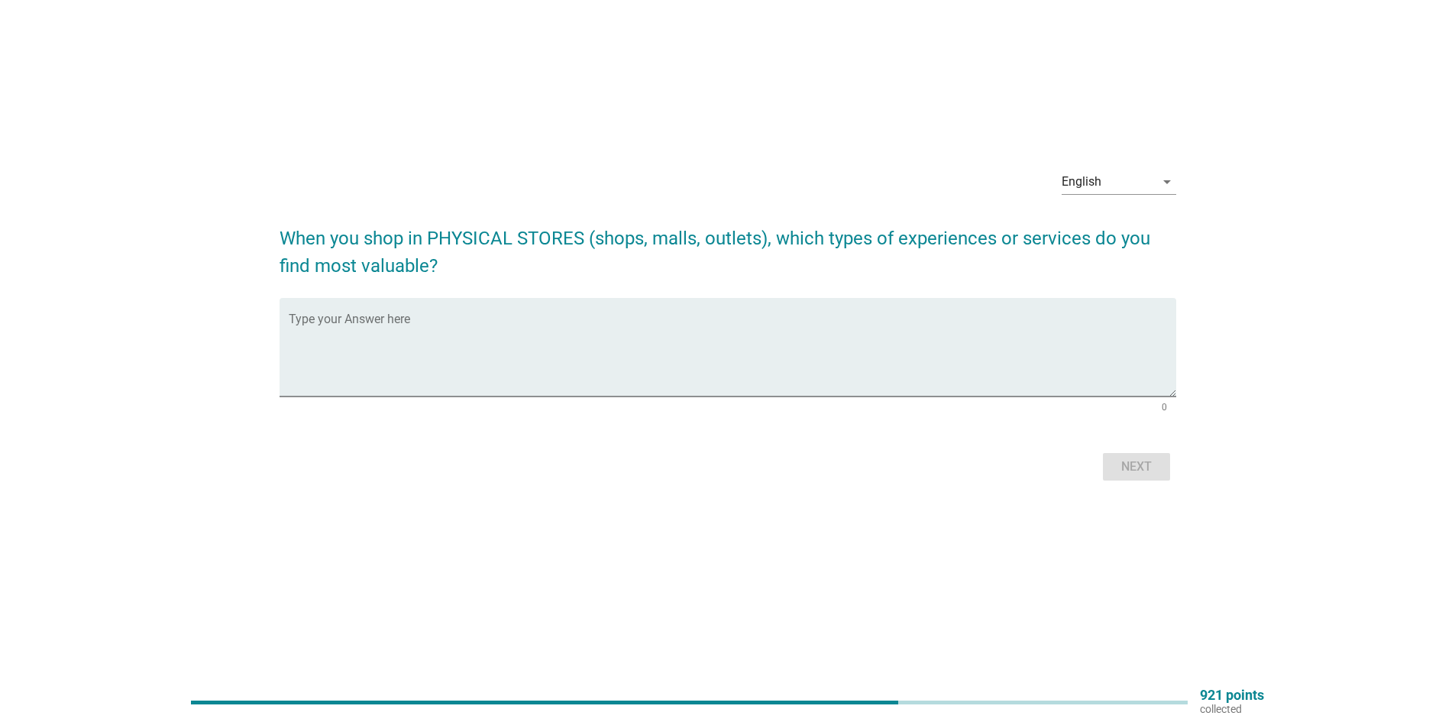
scroll to position [0, 0]
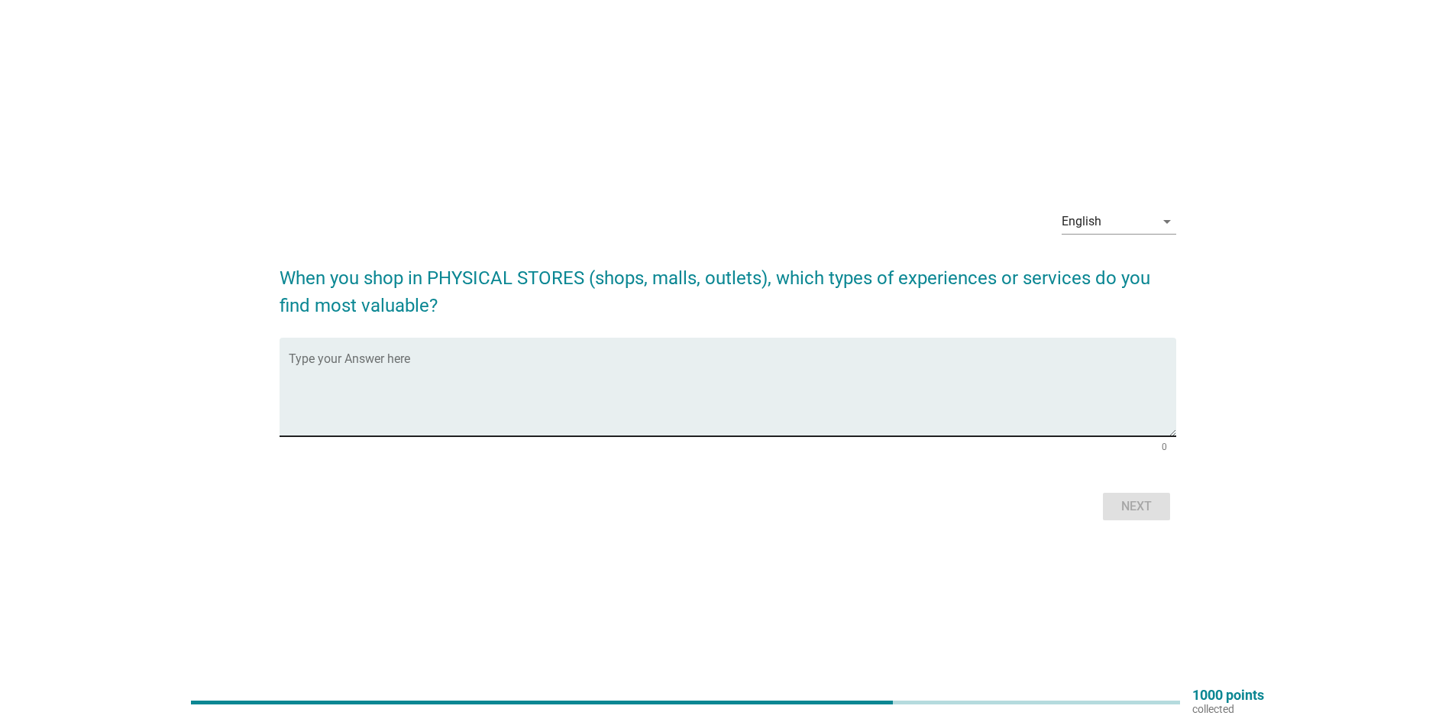
click at [851, 397] on textarea "Type your Answer here" at bounding box center [733, 396] width 888 height 80
type textarea "COnvinience"
click at [1133, 513] on div "Next" at bounding box center [1136, 506] width 43 height 18
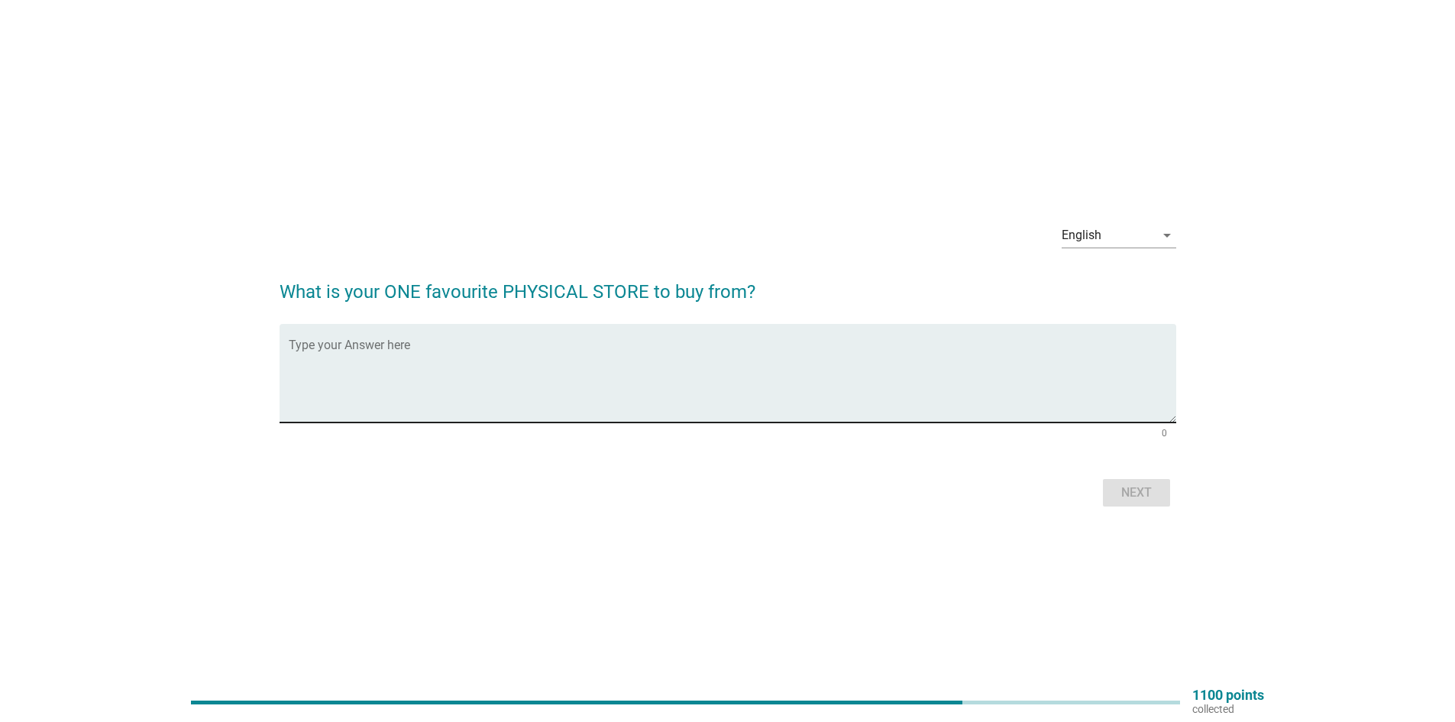
click at [781, 360] on textarea "Type your Answer here" at bounding box center [733, 382] width 888 height 80
type textarea "lotus"
click at [1135, 488] on div "Next" at bounding box center [1136, 492] width 43 height 18
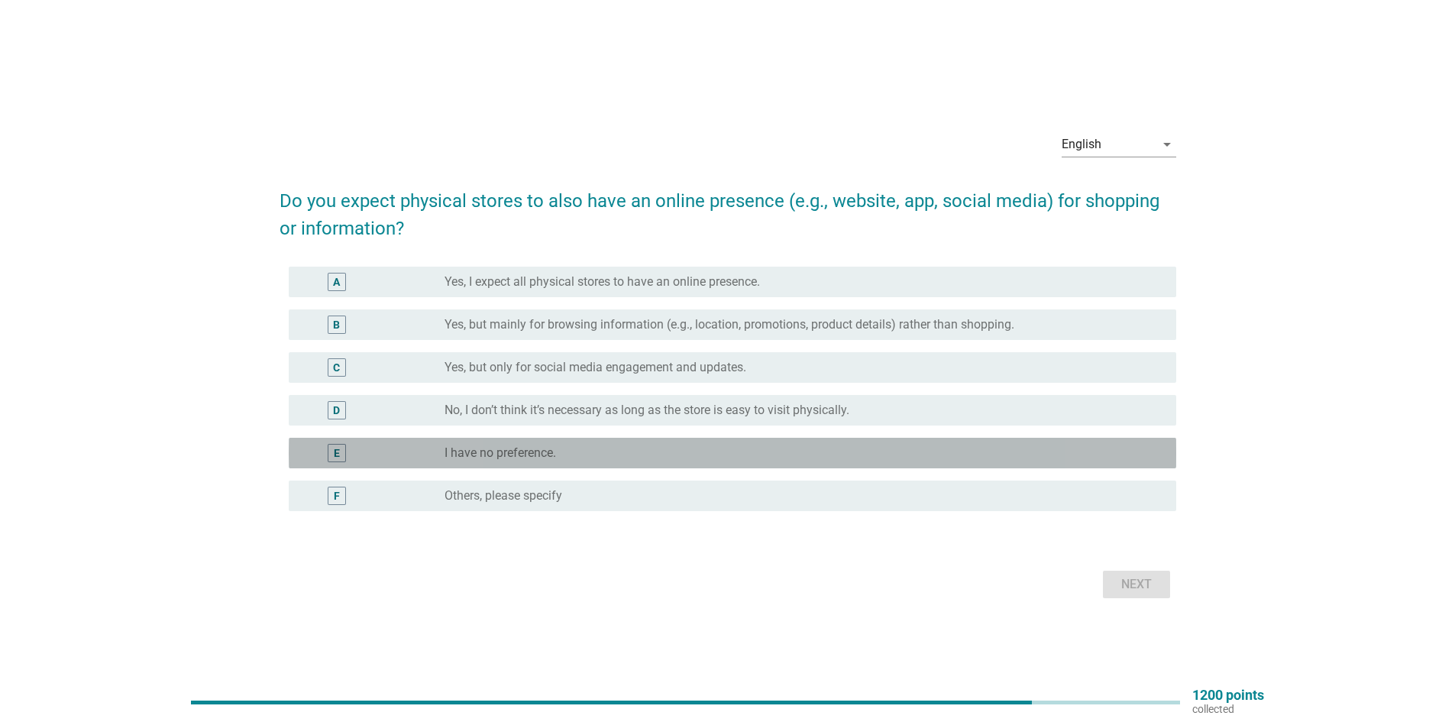
click at [643, 447] on div "radio_button_unchecked I have no preference." at bounding box center [798, 452] width 707 height 15
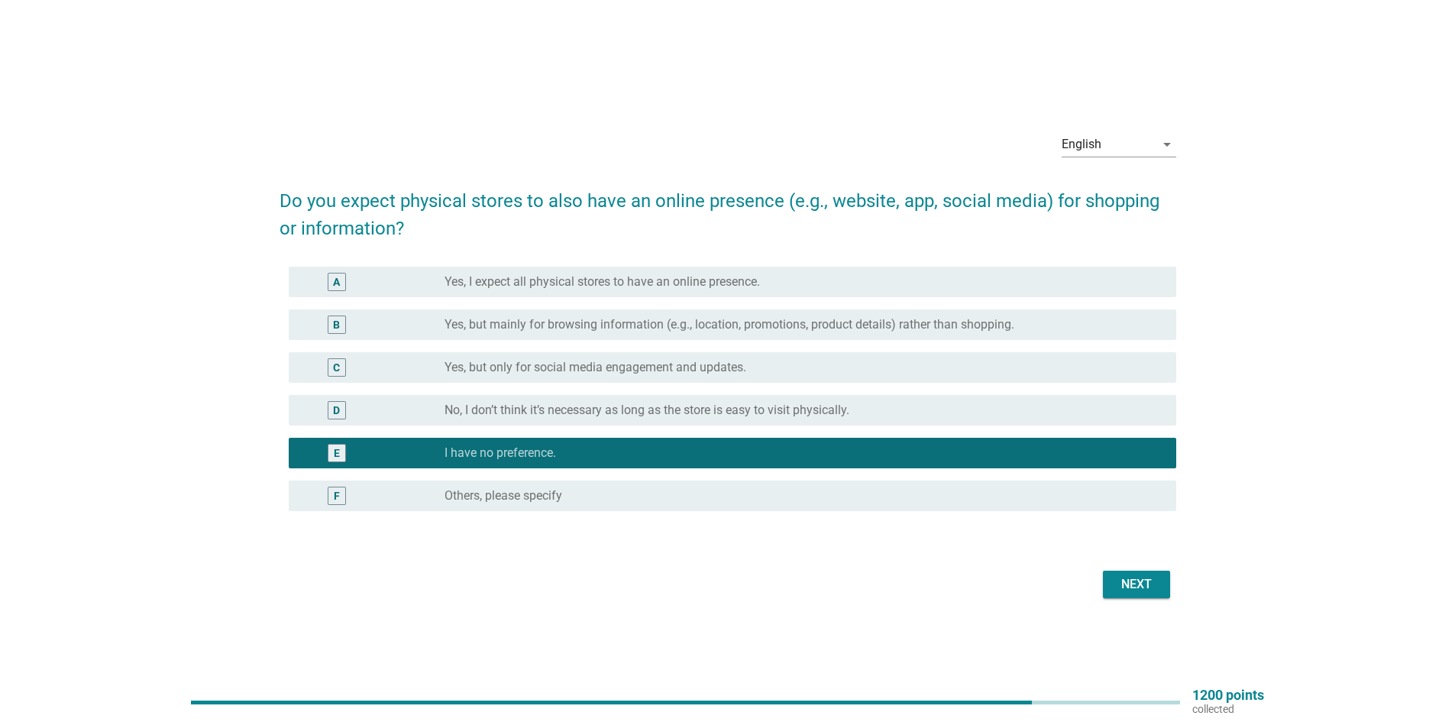
click at [1146, 593] on button "Next" at bounding box center [1136, 584] width 67 height 27
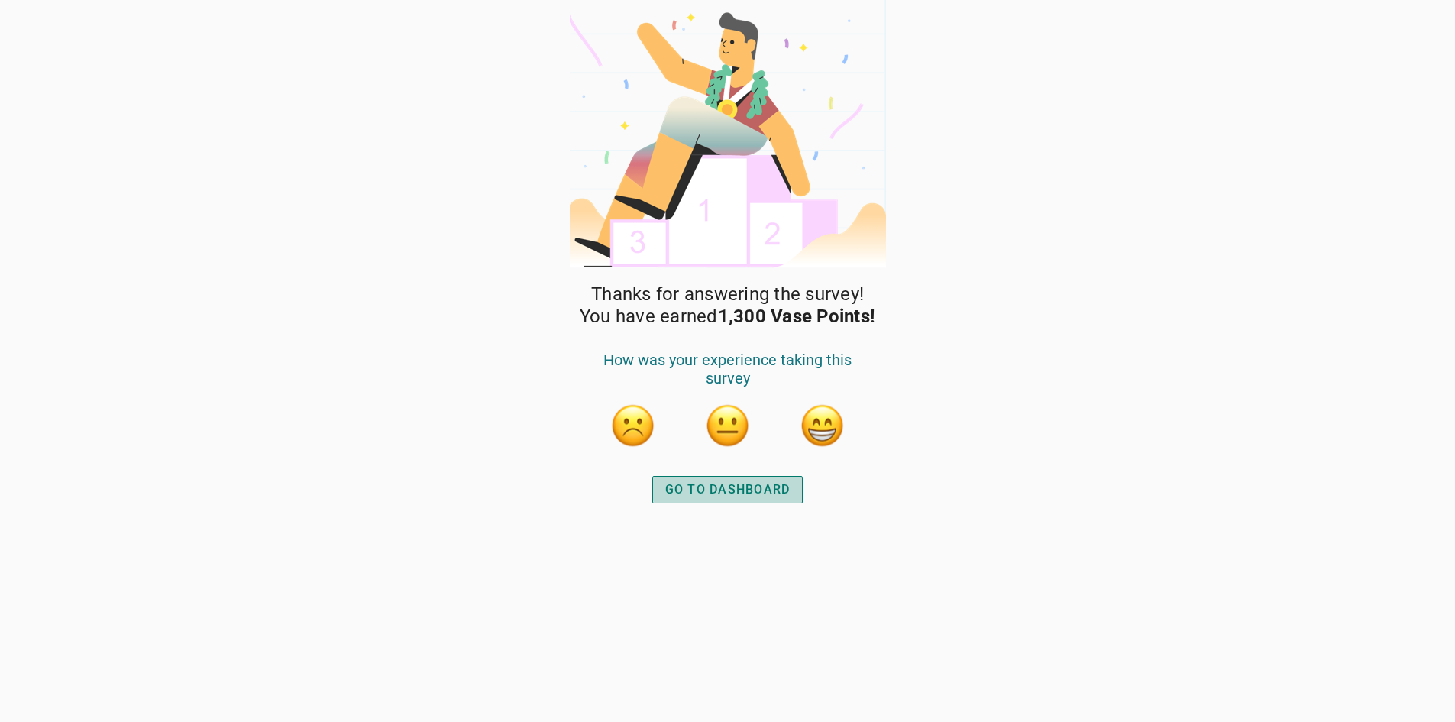
click at [749, 493] on div "GO TO DASHBOARD" at bounding box center [727, 489] width 125 height 18
